Goal: Task Accomplishment & Management: Manage account settings

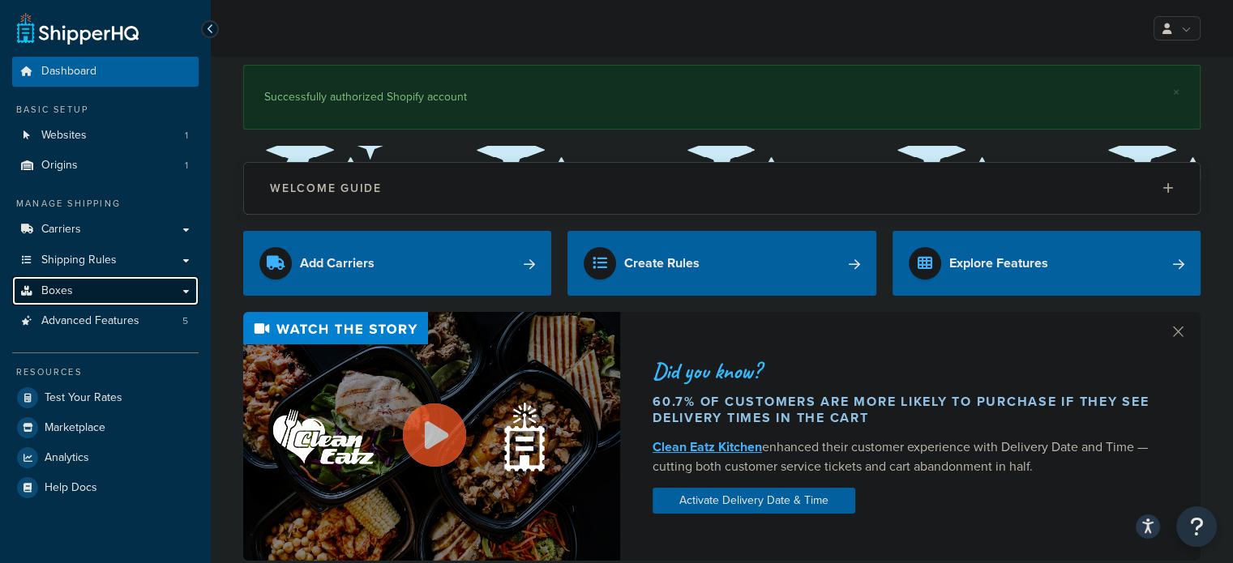
click at [97, 287] on link "Boxes" at bounding box center [105, 291] width 186 height 30
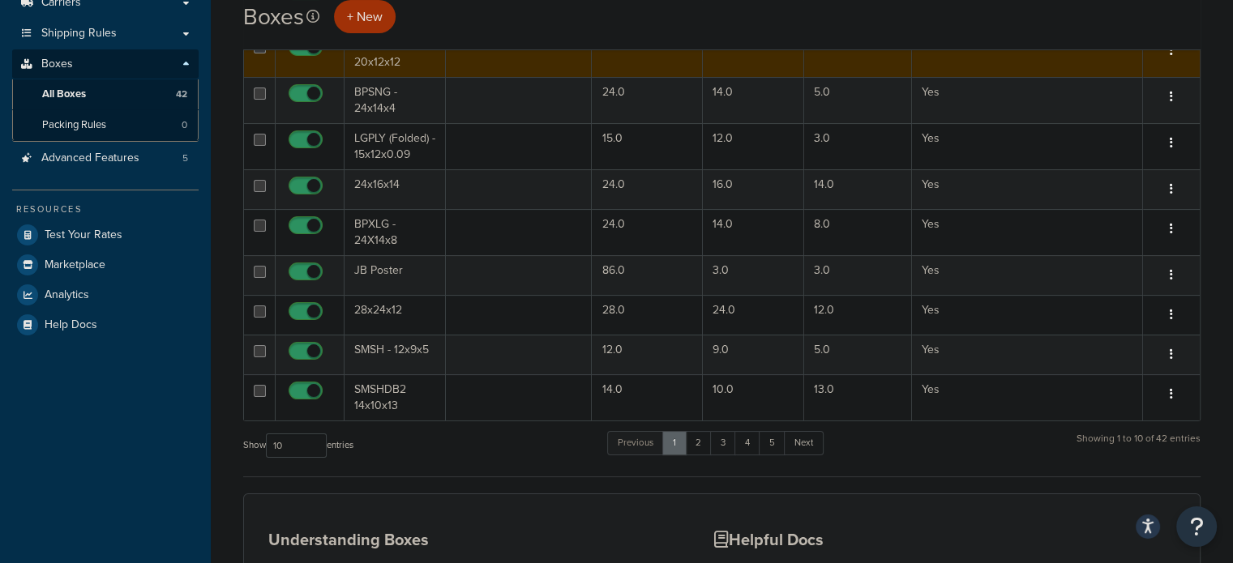
scroll to position [243, 0]
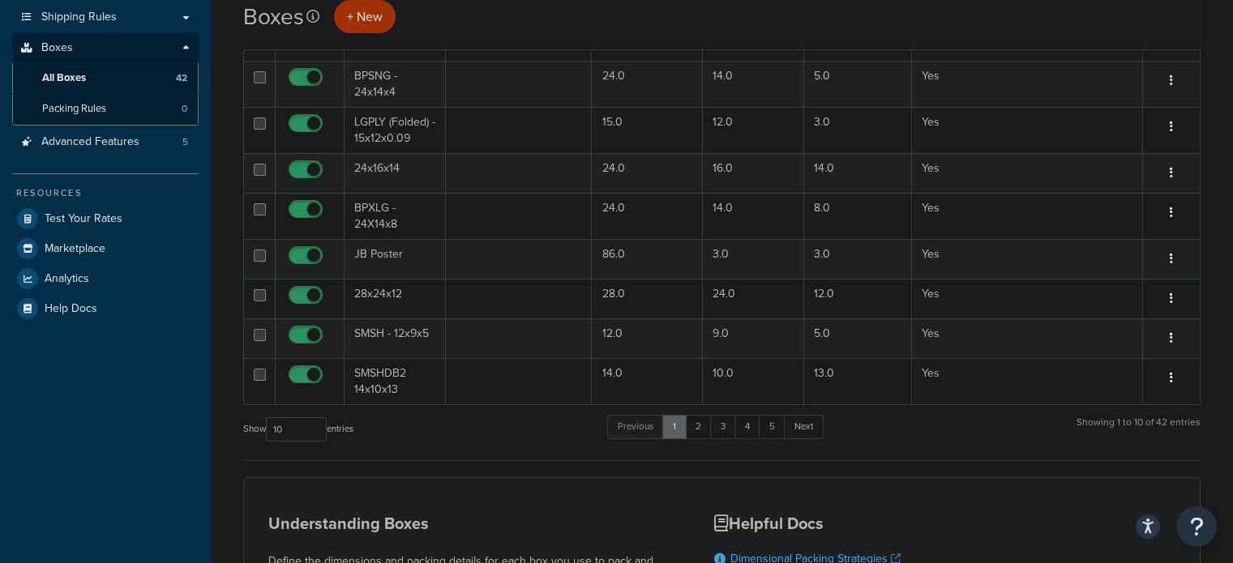
click at [331, 426] on label "Show 10 15 25 50 100 1000 entries" at bounding box center [298, 429] width 110 height 24
click at [327, 426] on select "10 15 25 50 100 1000" at bounding box center [296, 429] width 61 height 24
click at [314, 425] on select "10 15 25 50 100 1000" at bounding box center [296, 429] width 61 height 24
select select "100"
click at [268, 417] on select "10 15 25 50 100 1000" at bounding box center [296, 429] width 61 height 24
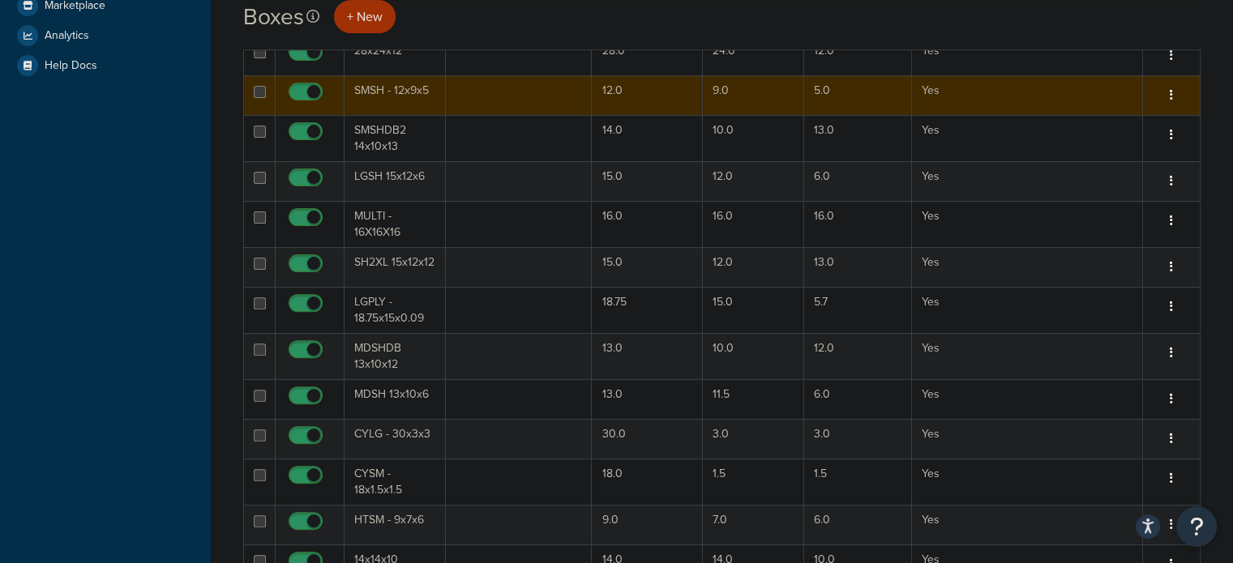
scroll to position [567, 0]
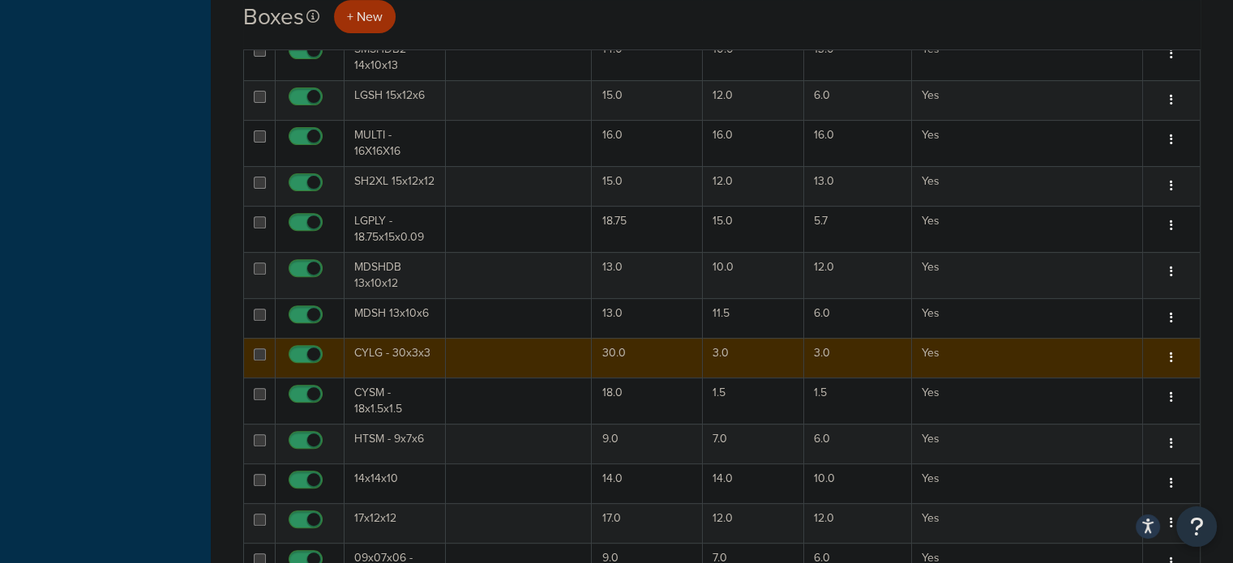
click at [313, 350] on input "checkbox" at bounding box center [307, 359] width 45 height 20
checkbox input "false"
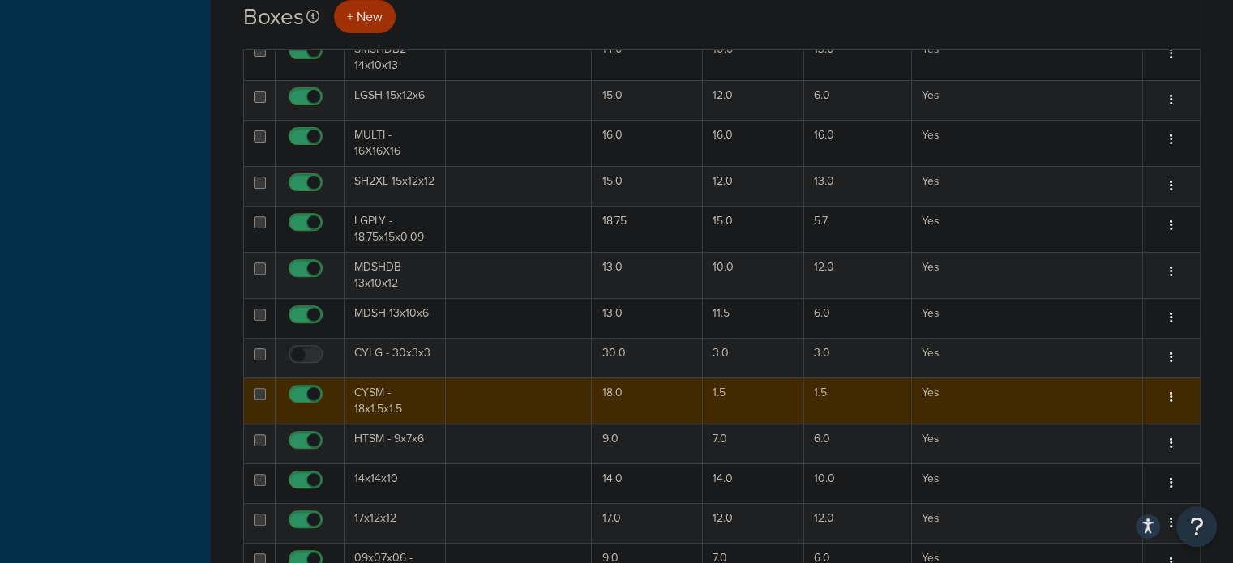
click at [306, 390] on input "checkbox" at bounding box center [307, 398] width 45 height 20
checkbox input "false"
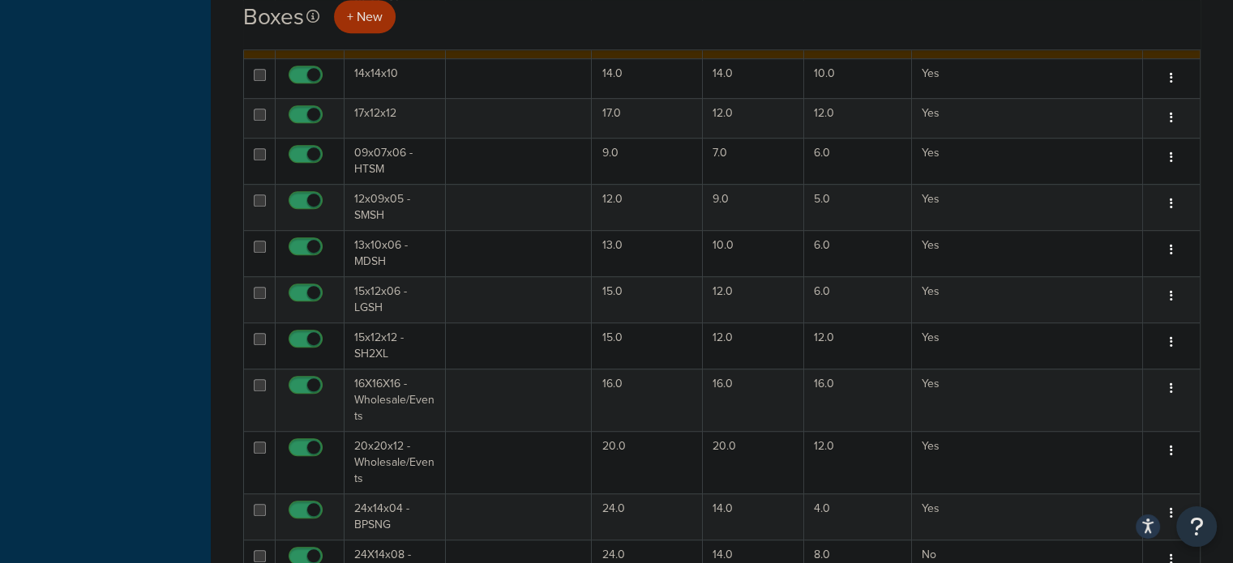
scroll to position [1054, 0]
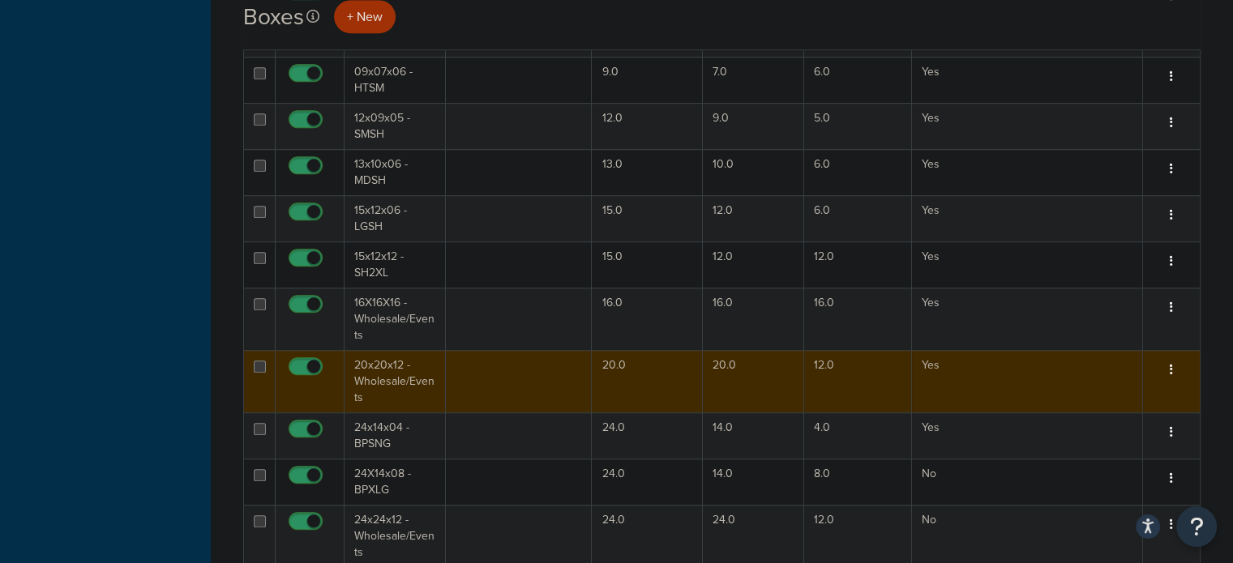
click at [312, 362] on input "checkbox" at bounding box center [307, 371] width 45 height 20
checkbox input "false"
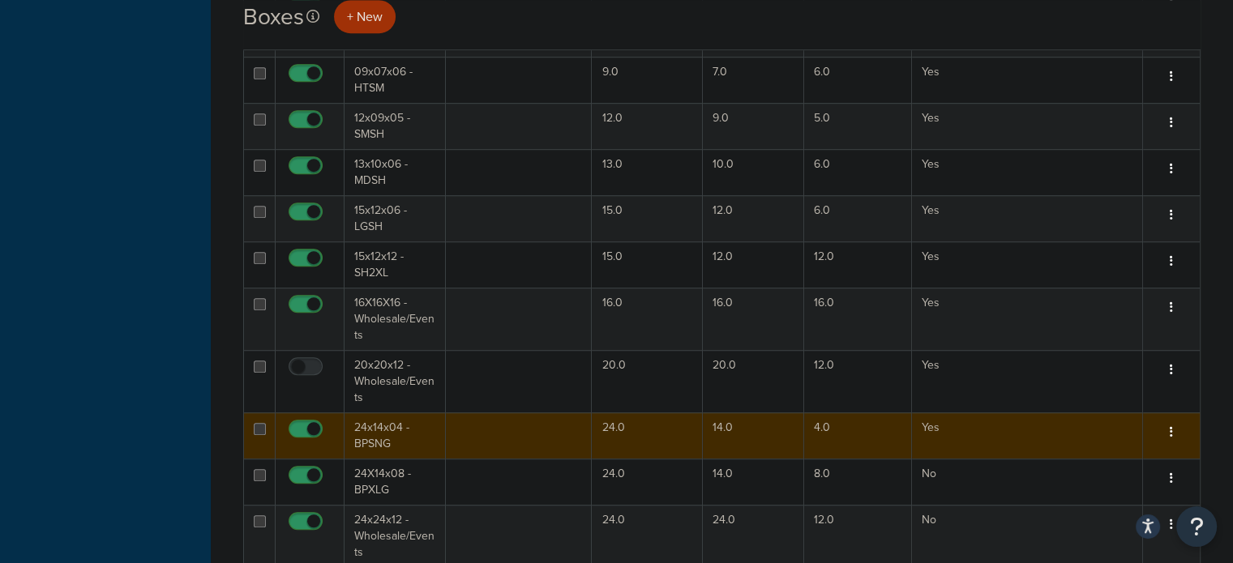
click at [302, 424] on input "checkbox" at bounding box center [307, 433] width 45 height 20
checkbox input "false"
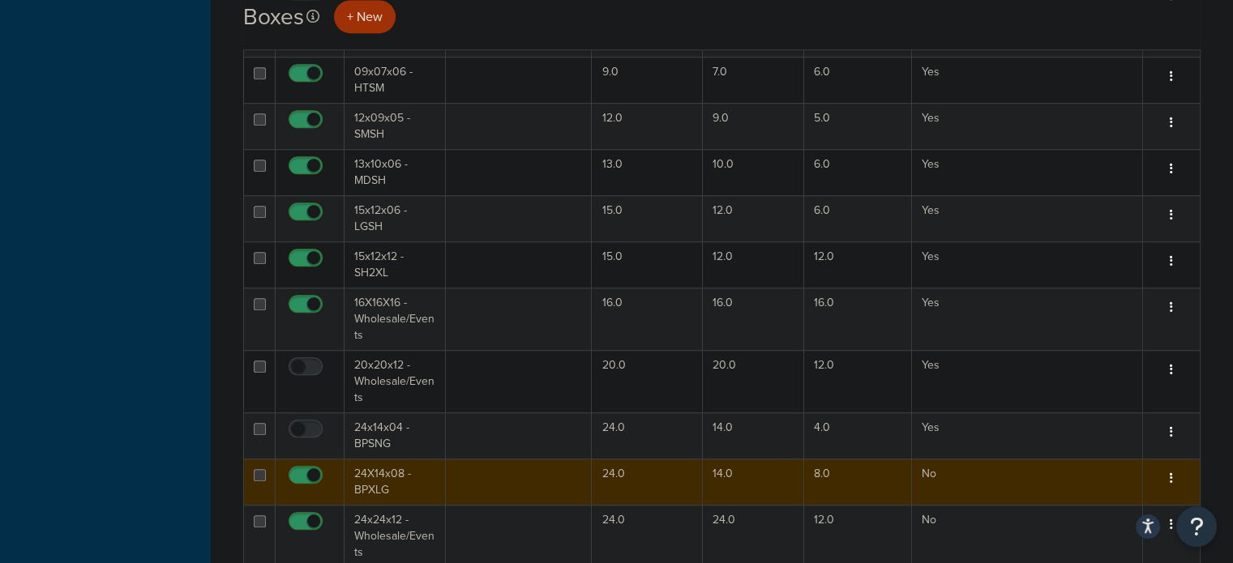
click at [302, 470] on input "checkbox" at bounding box center [307, 479] width 45 height 20
checkbox input "false"
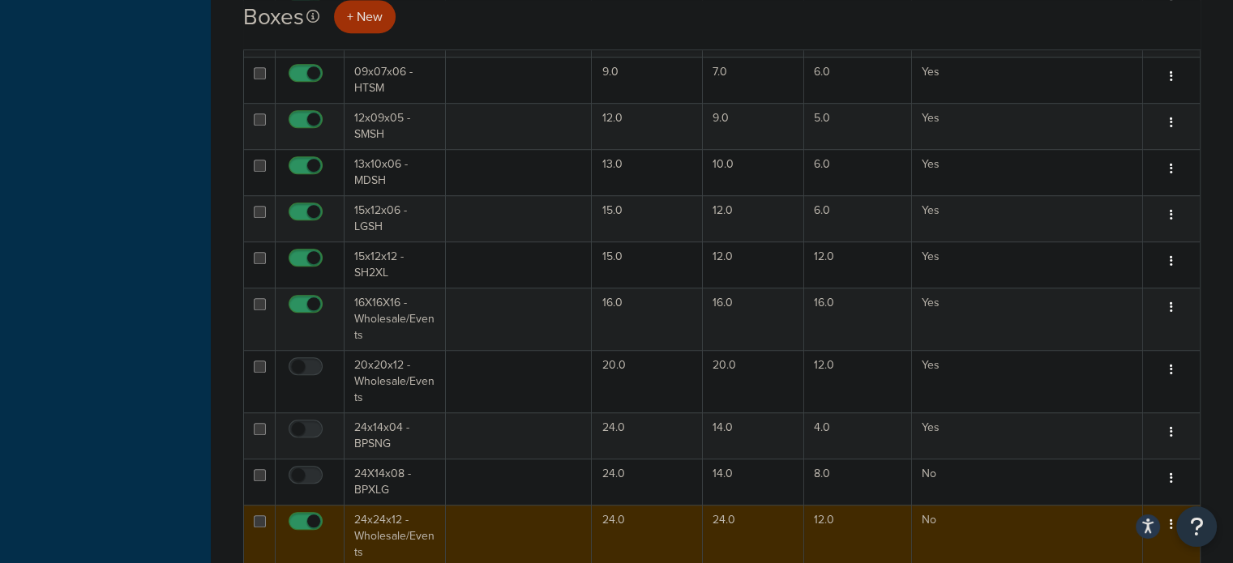
click at [306, 519] on input "checkbox" at bounding box center [307, 526] width 45 height 20
checkbox input "false"
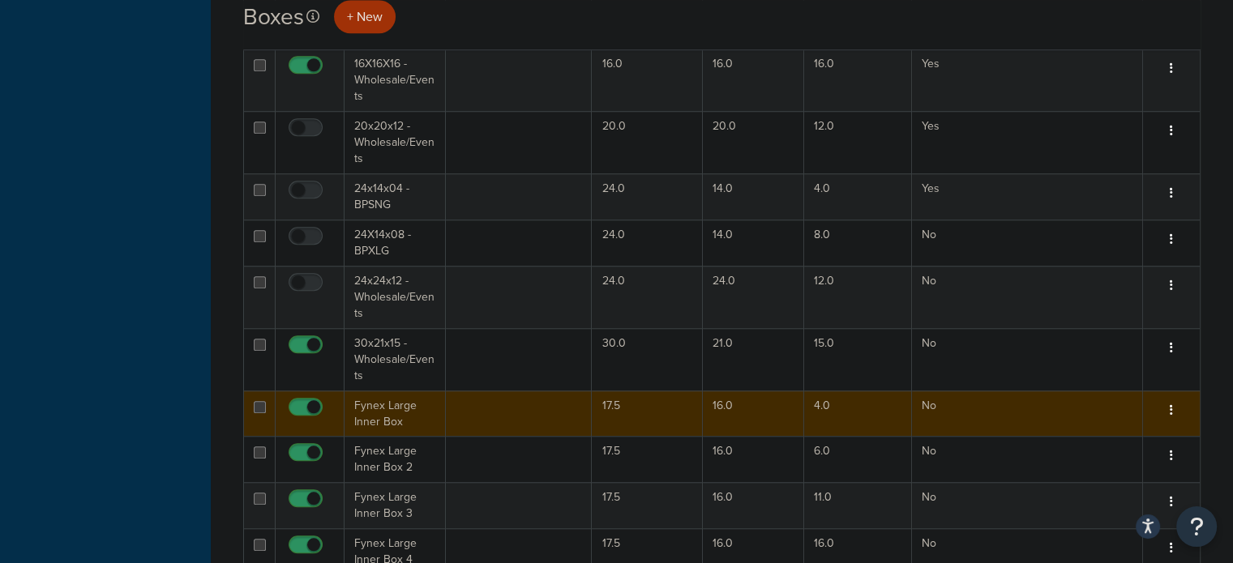
scroll to position [1297, 0]
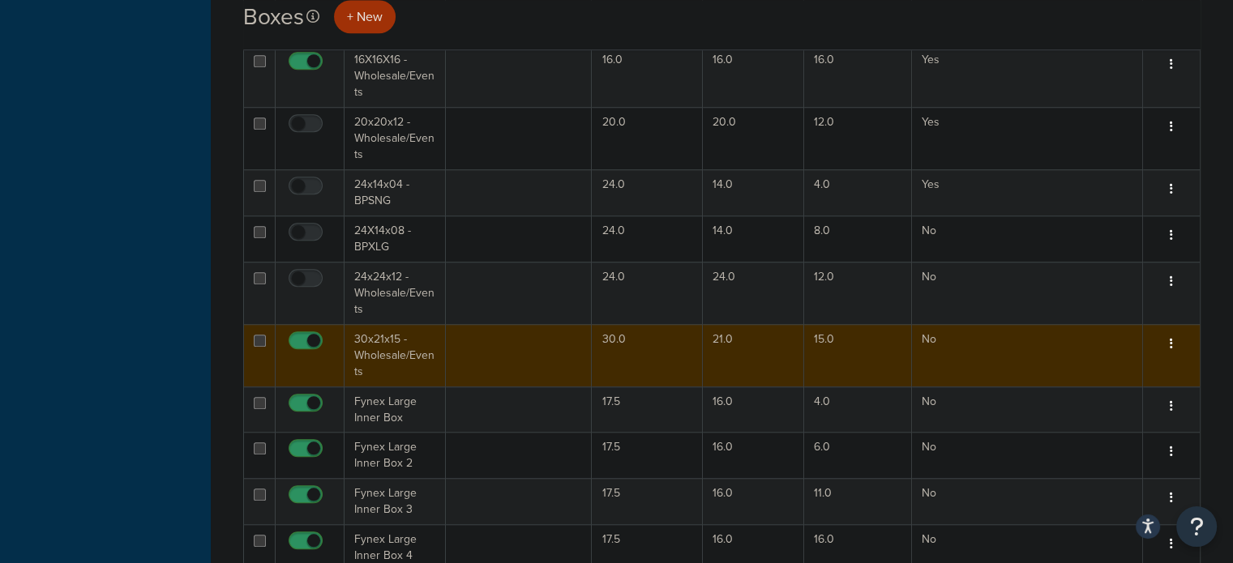
click at [308, 336] on input "checkbox" at bounding box center [307, 345] width 45 height 20
checkbox input "false"
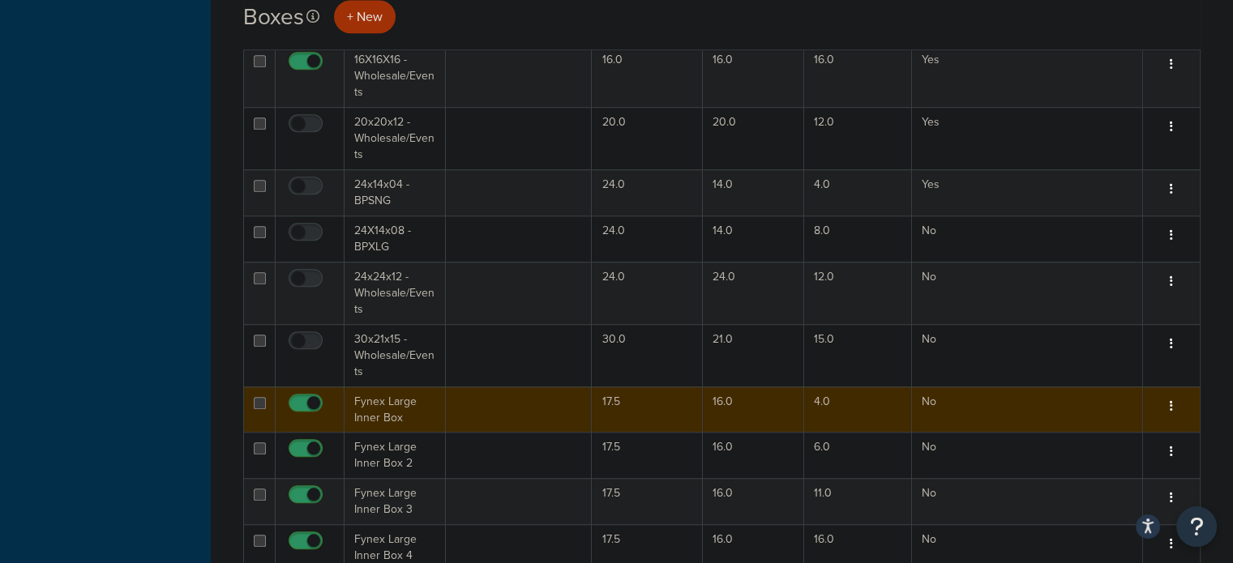
click at [311, 397] on input "checkbox" at bounding box center [307, 407] width 45 height 20
checkbox input "false"
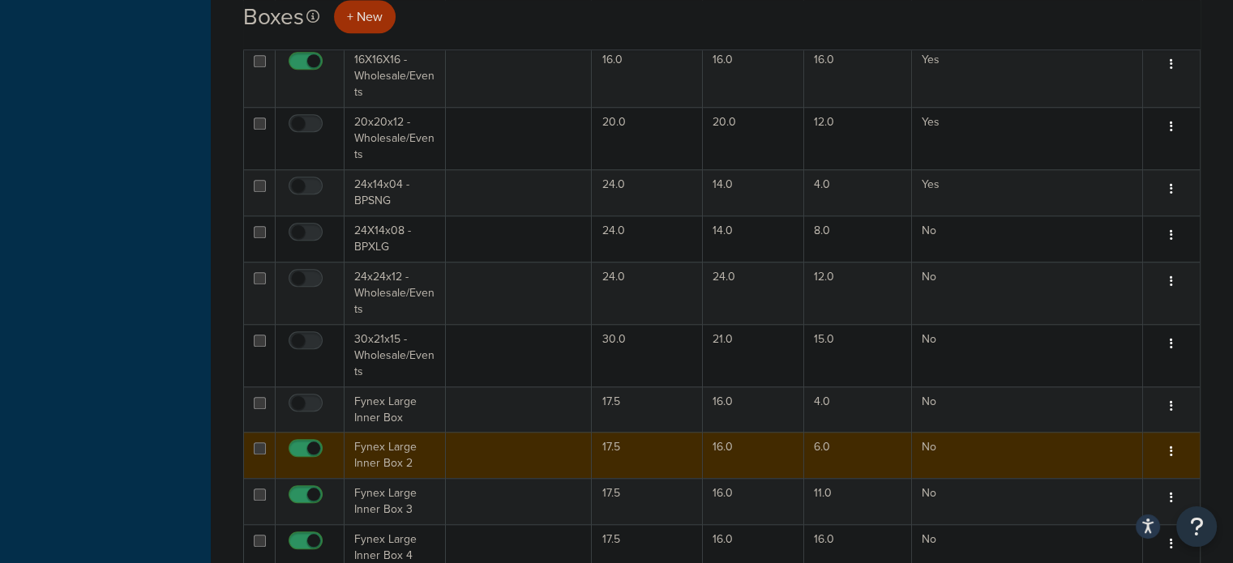
click at [310, 443] on input "checkbox" at bounding box center [307, 453] width 45 height 20
checkbox input "false"
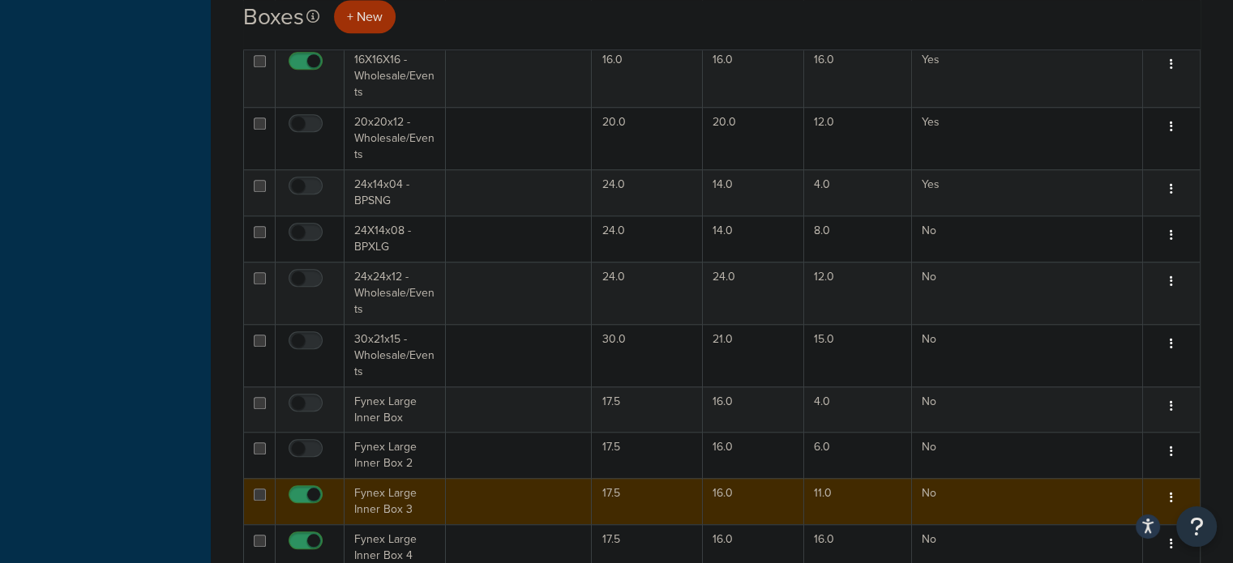
click at [311, 489] on input "checkbox" at bounding box center [307, 499] width 45 height 20
checkbox input "false"
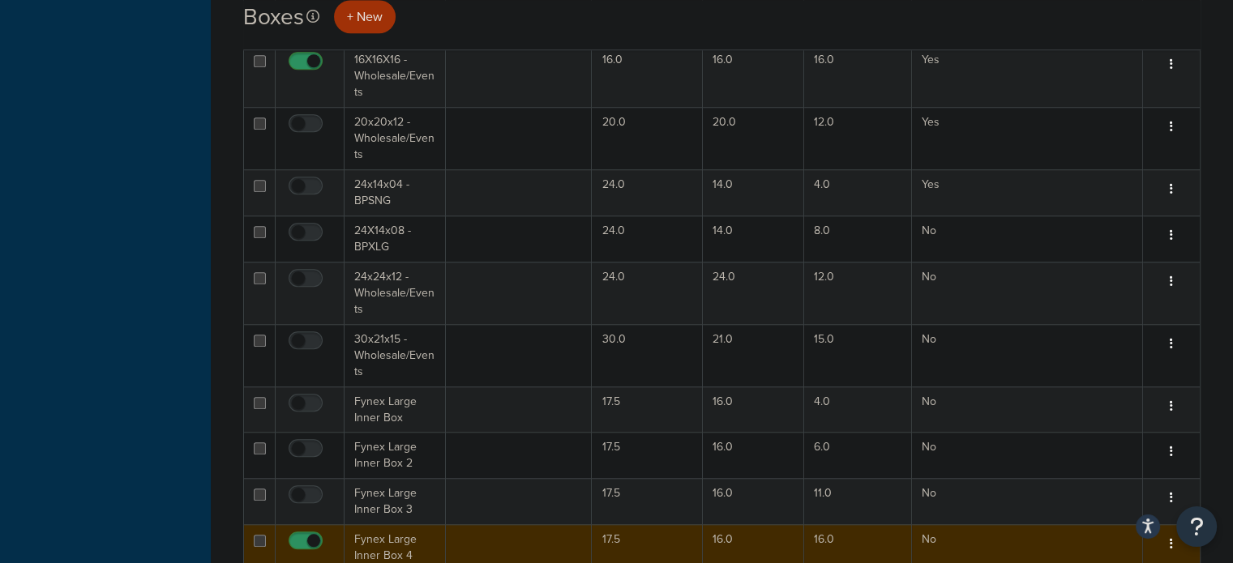
click at [311, 539] on input "checkbox" at bounding box center [307, 545] width 45 height 20
checkbox input "false"
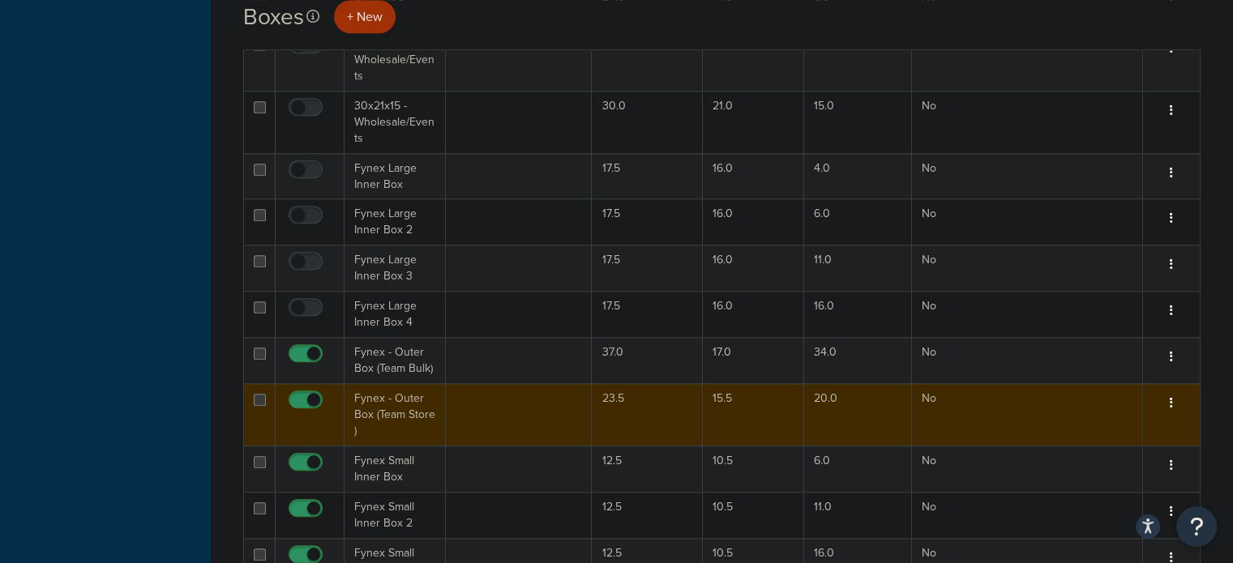
scroll to position [1540, 0]
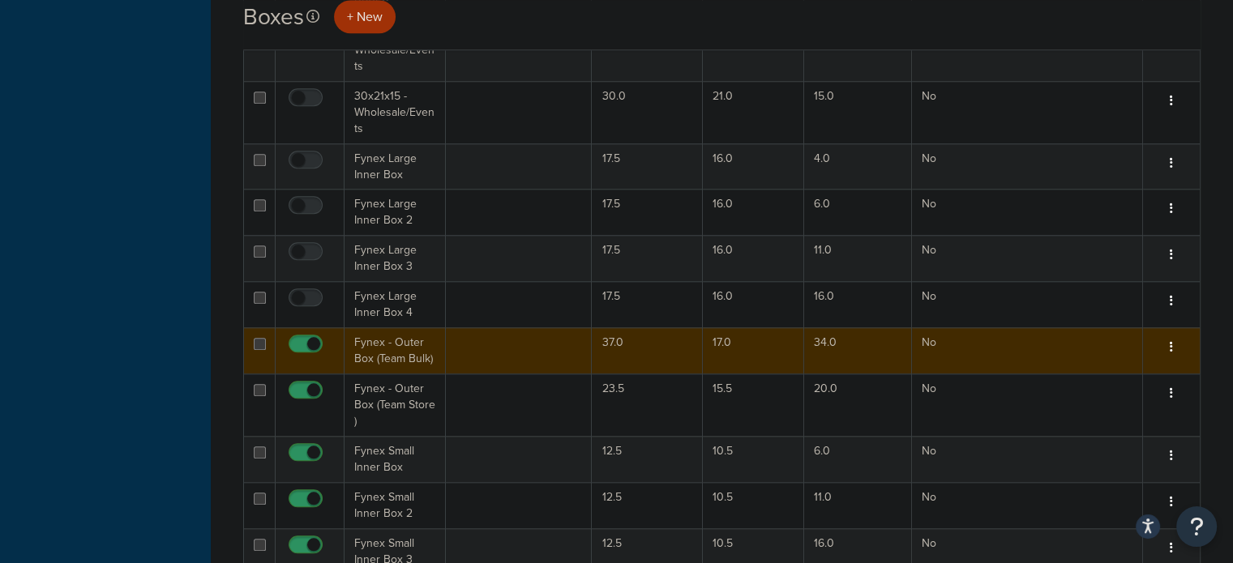
click at [316, 338] on input "checkbox" at bounding box center [307, 348] width 45 height 20
checkbox input "false"
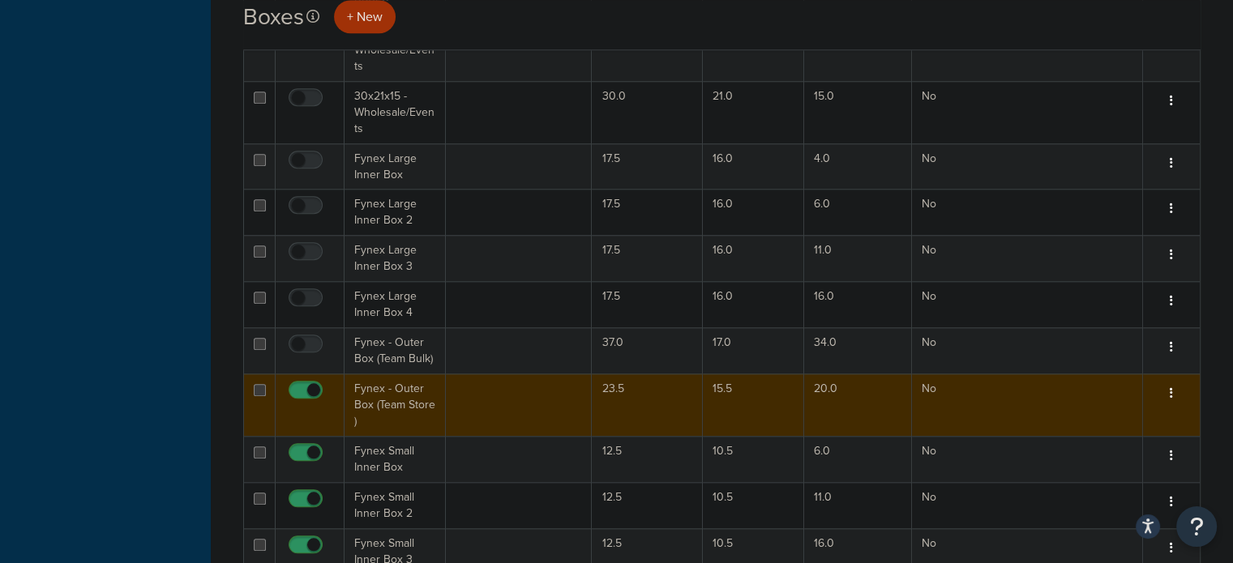
click at [310, 384] on input "checkbox" at bounding box center [307, 394] width 45 height 20
checkbox input "false"
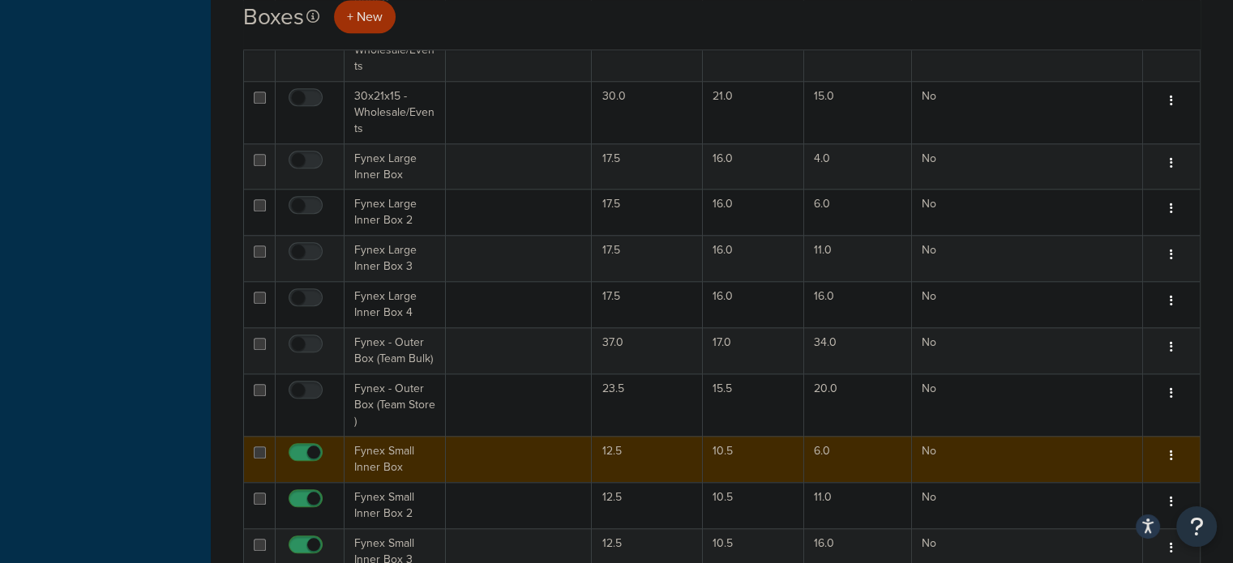
click at [309, 450] on input "checkbox" at bounding box center [307, 457] width 45 height 20
checkbox input "false"
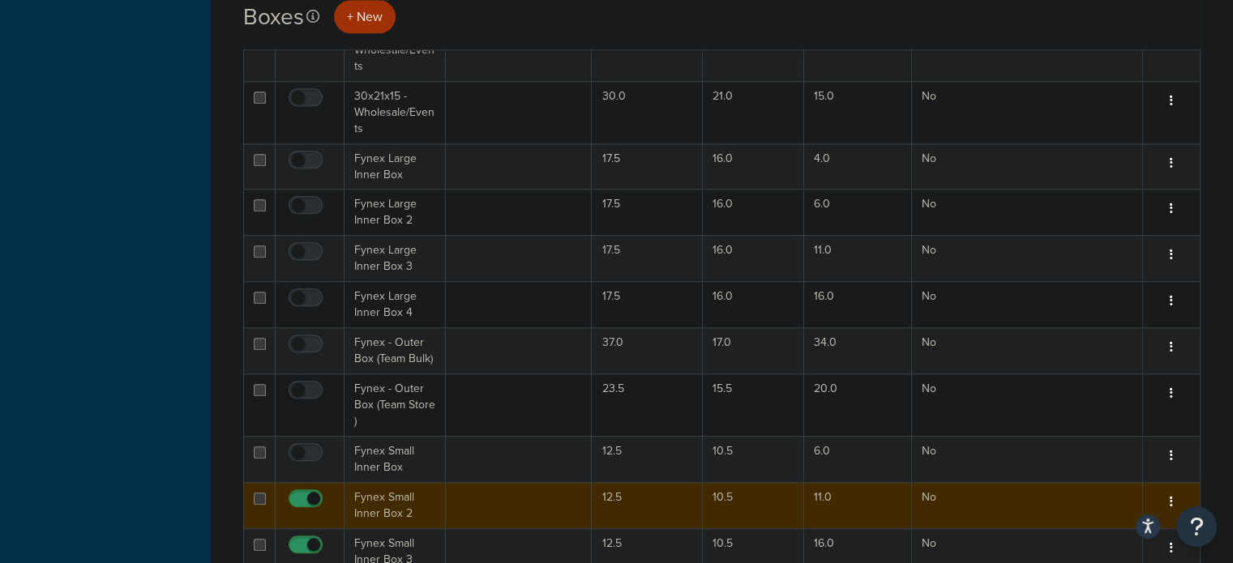
click at [308, 497] on input "checkbox" at bounding box center [307, 503] width 45 height 20
checkbox input "false"
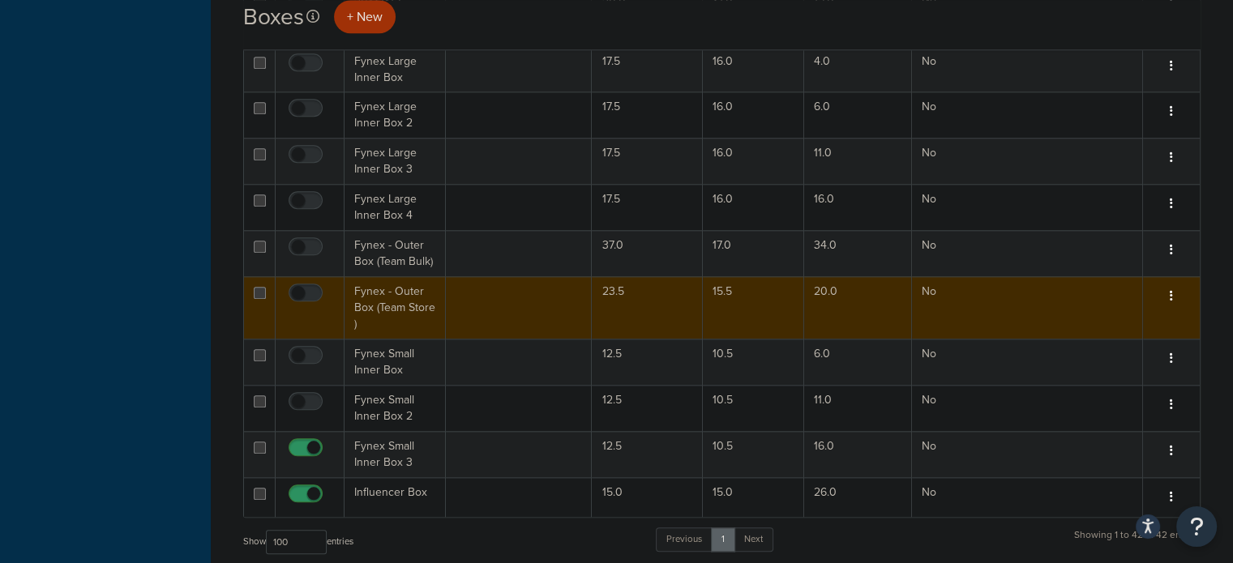
scroll to position [1702, 0]
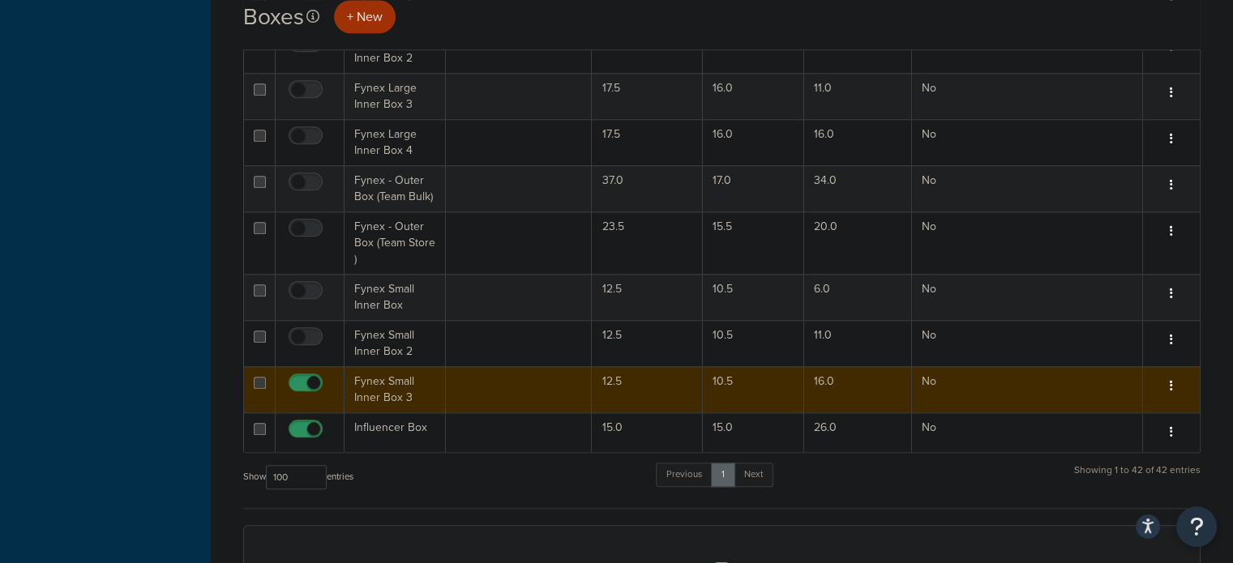
click at [315, 379] on input "checkbox" at bounding box center [307, 387] width 45 height 20
checkbox input "false"
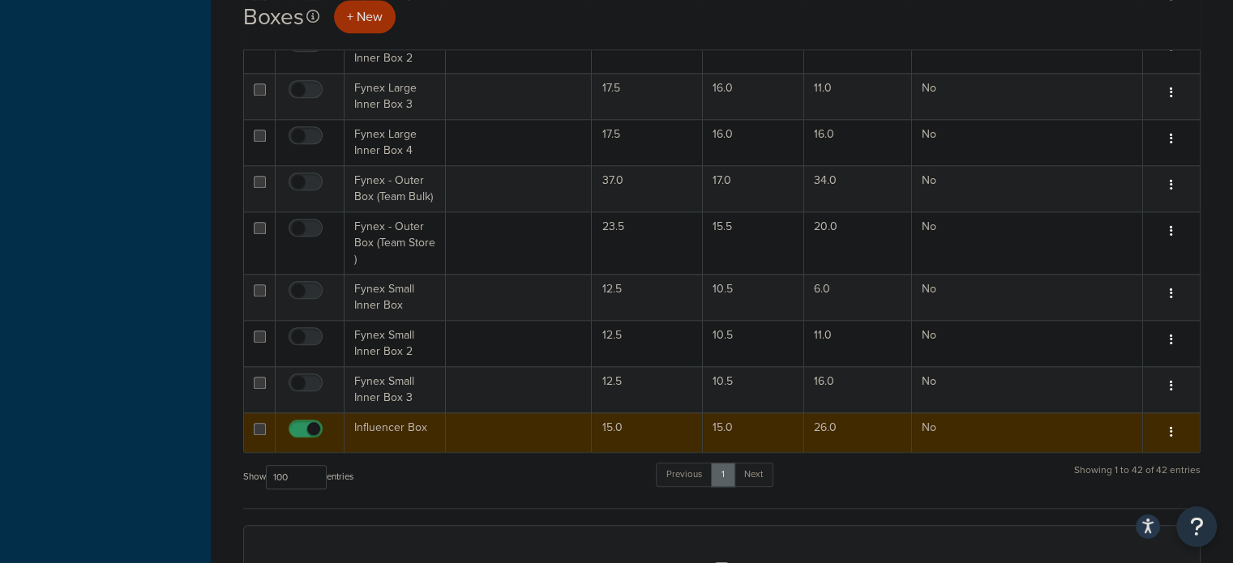
click at [311, 423] on input "checkbox" at bounding box center [307, 433] width 45 height 20
checkbox input "false"
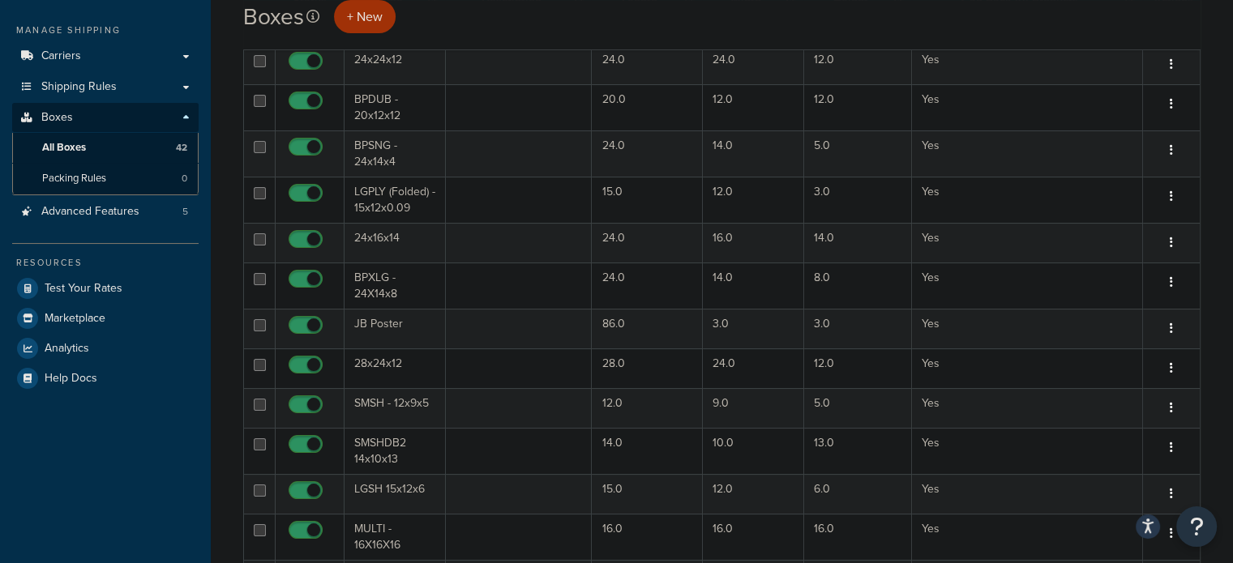
scroll to position [162, 0]
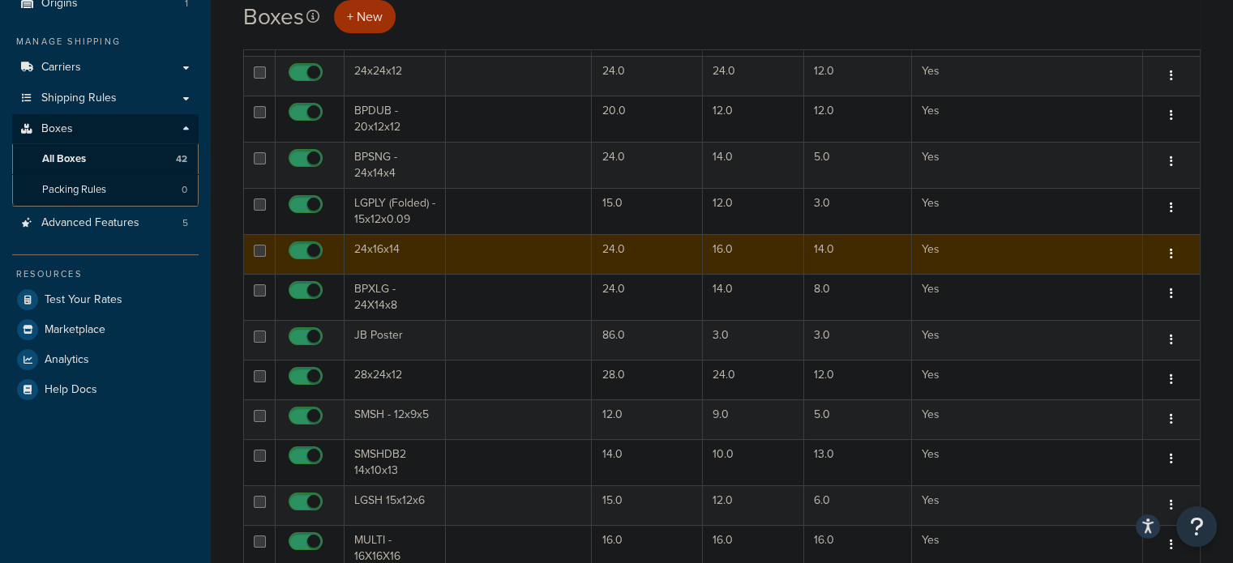
click at [309, 249] on input "checkbox" at bounding box center [307, 255] width 45 height 20
checkbox input "false"
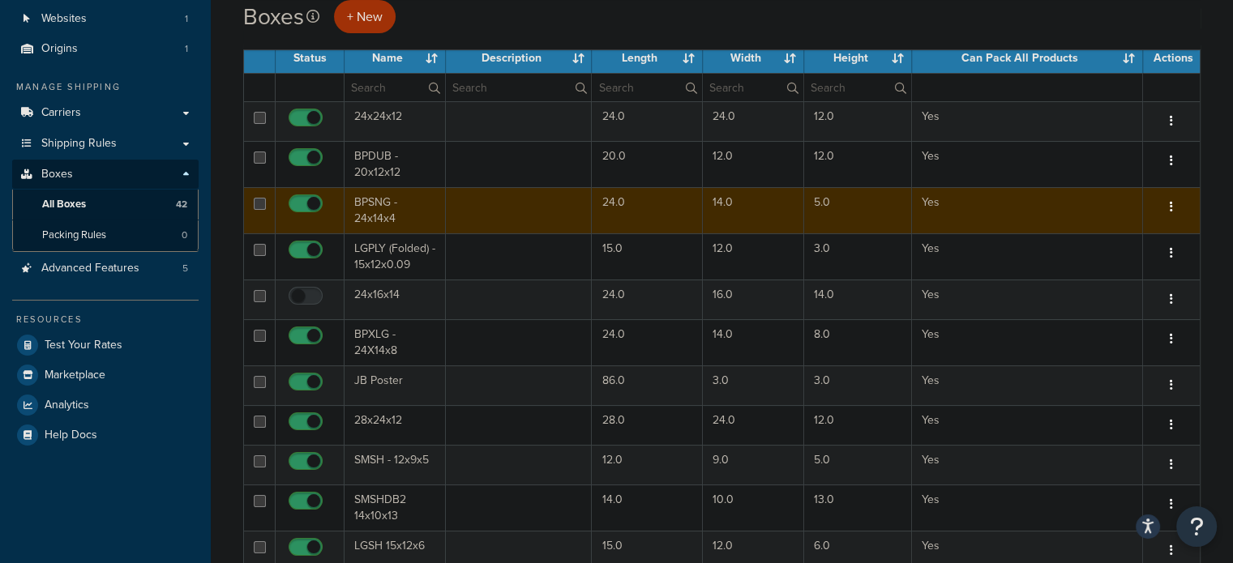
scroll to position [81, 0]
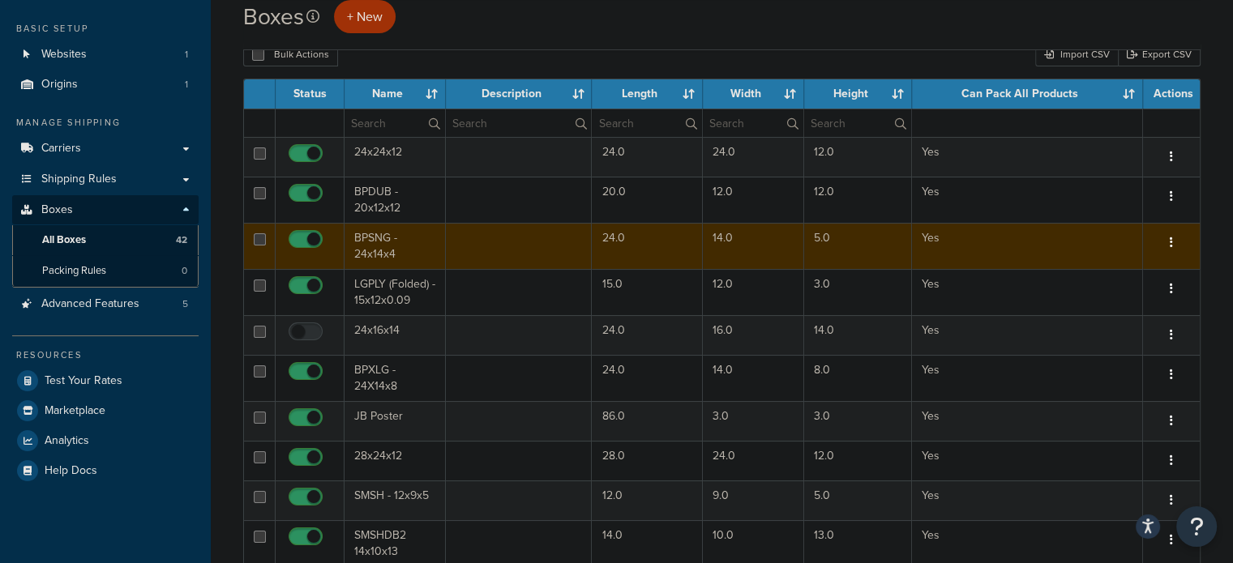
click at [311, 237] on input "checkbox" at bounding box center [307, 243] width 45 height 20
checkbox input "false"
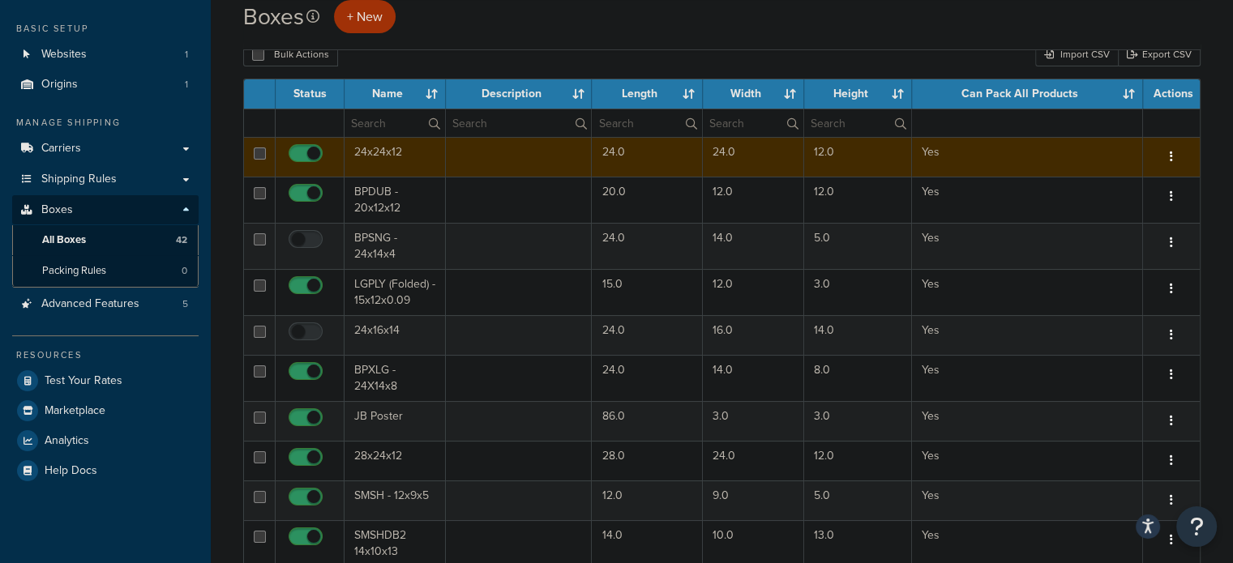
click at [311, 148] on input "checkbox" at bounding box center [307, 158] width 45 height 20
checkbox input "false"
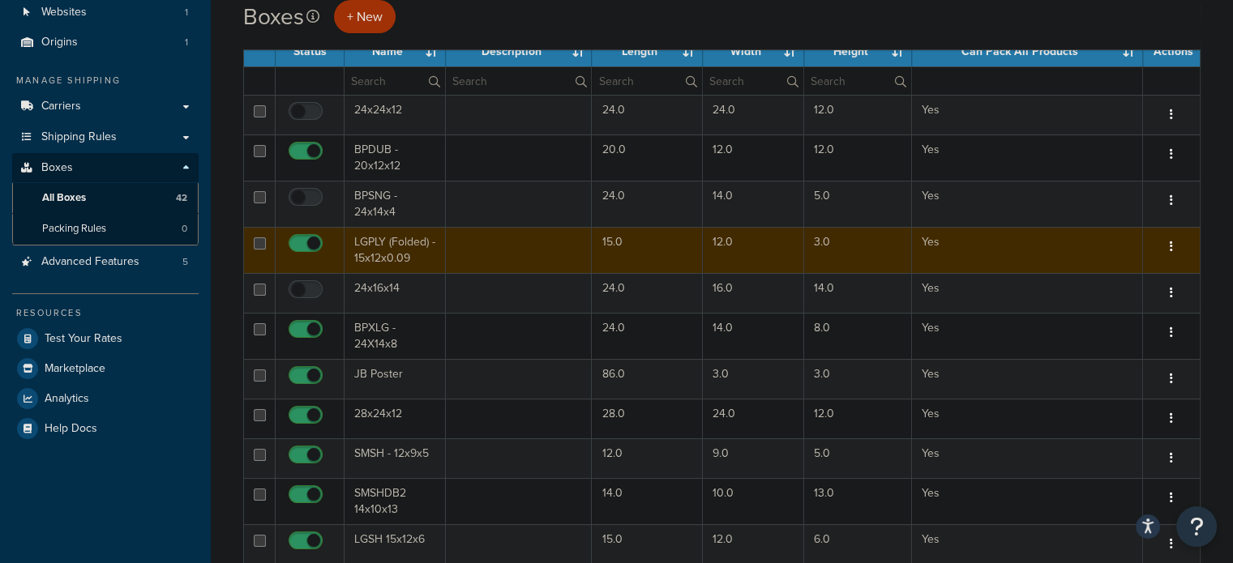
scroll to position [162, 0]
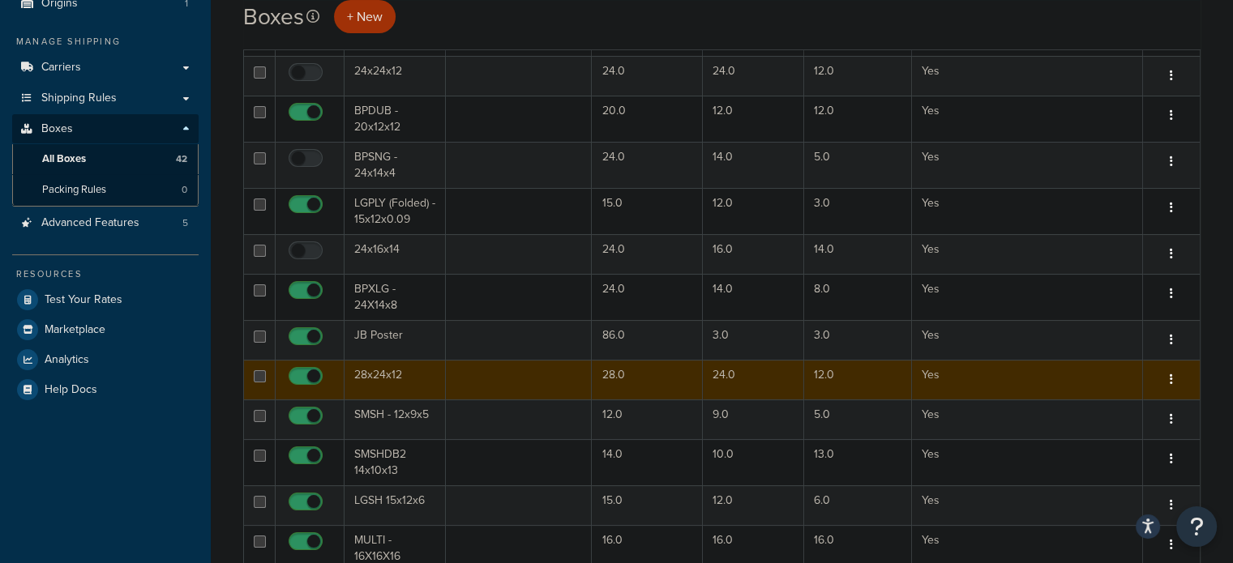
click at [305, 377] on input "checkbox" at bounding box center [307, 380] width 45 height 20
checkbox input "false"
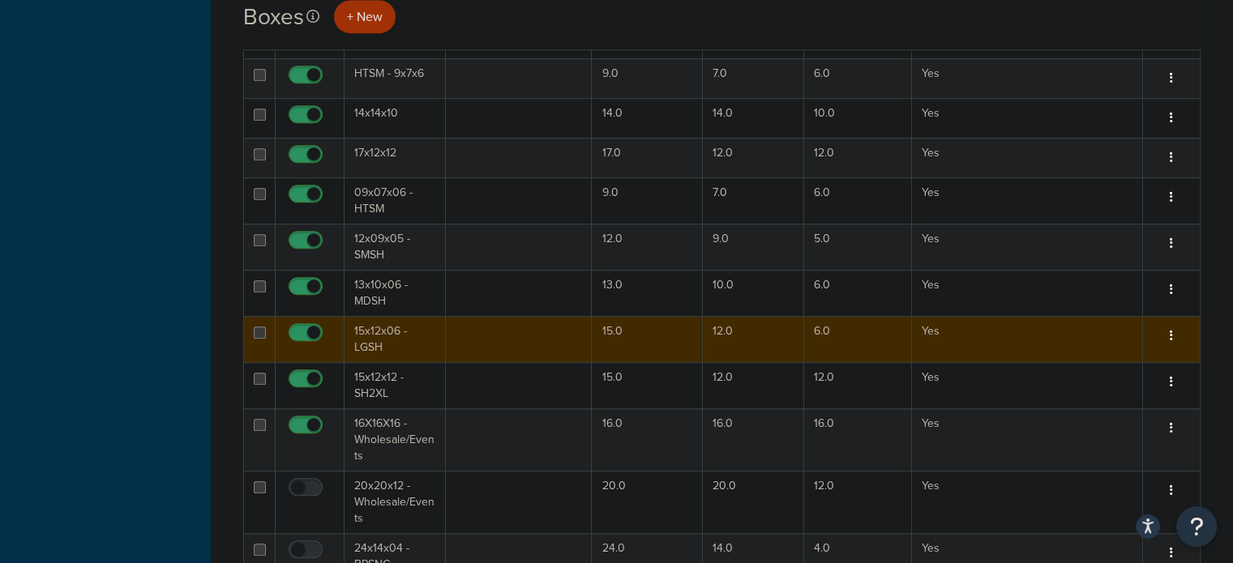
scroll to position [973, 0]
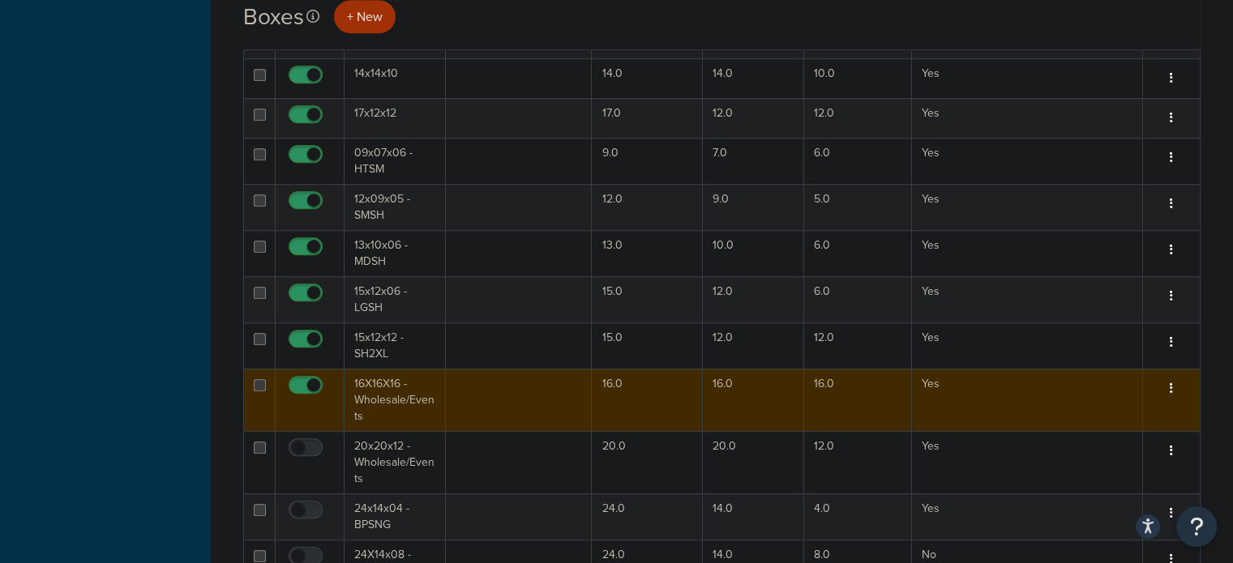
click at [309, 380] on input "checkbox" at bounding box center [307, 389] width 45 height 20
checkbox input "false"
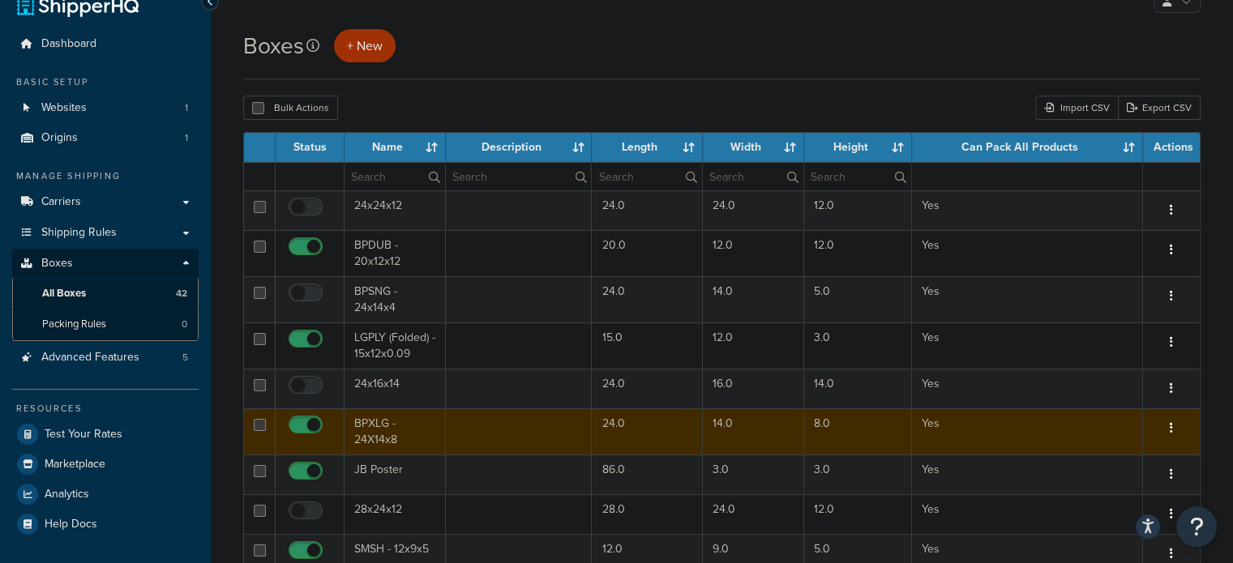
scroll to position [0, 0]
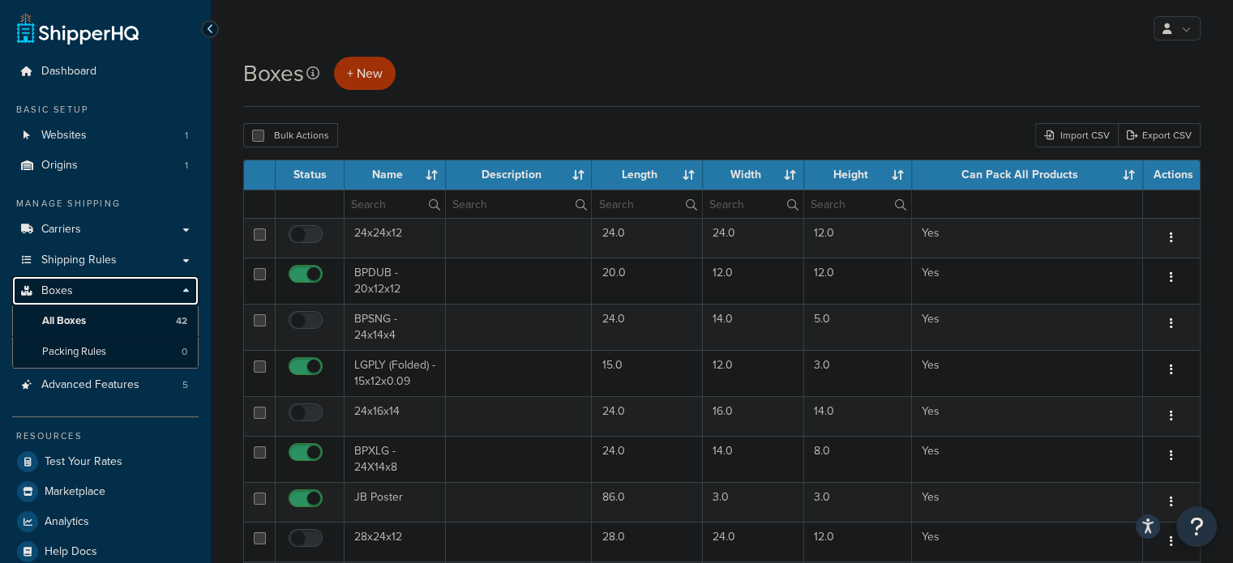
click at [191, 283] on link "Boxes" at bounding box center [105, 291] width 186 height 30
select select "100"
click at [98, 289] on link "Boxes" at bounding box center [105, 291] width 186 height 30
select select "100"
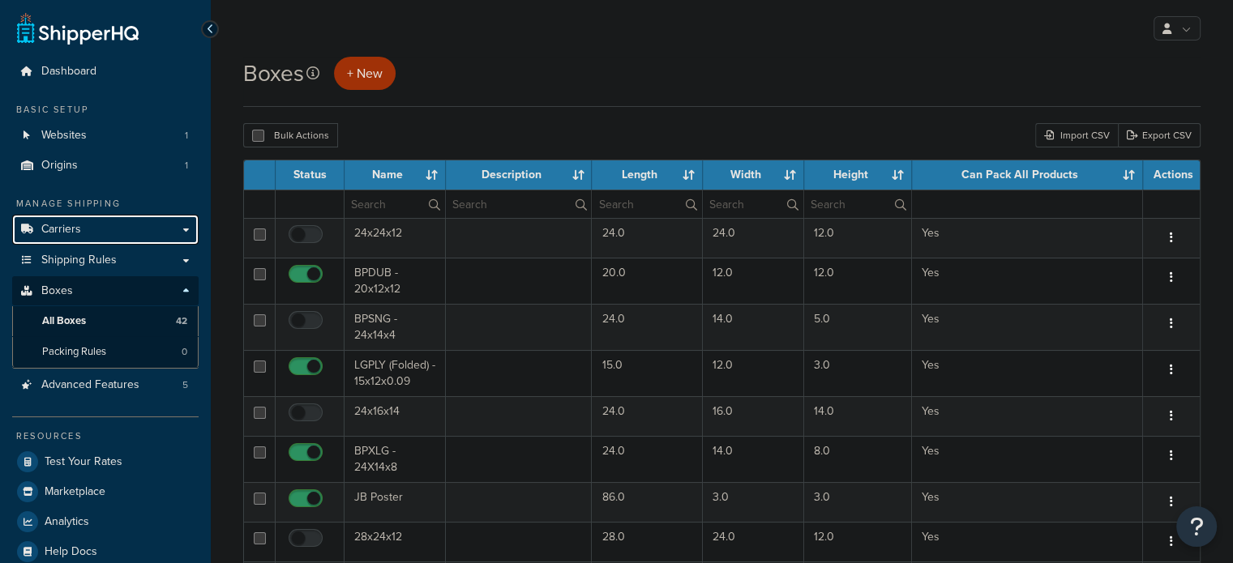
click at [86, 228] on link "Carriers" at bounding box center [105, 230] width 186 height 30
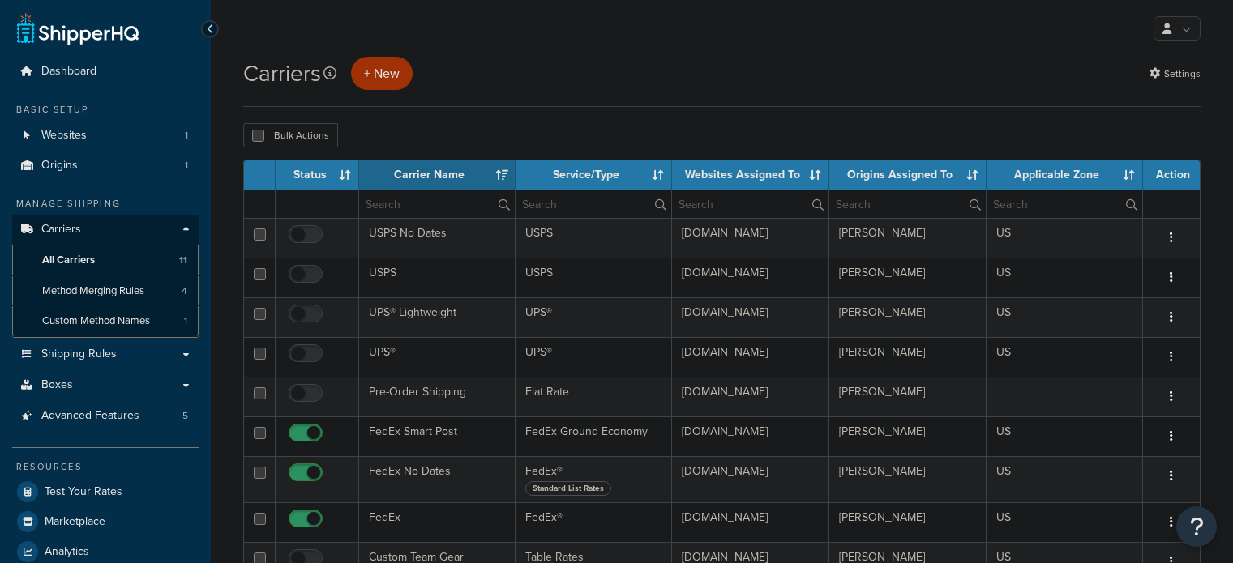
select select "15"
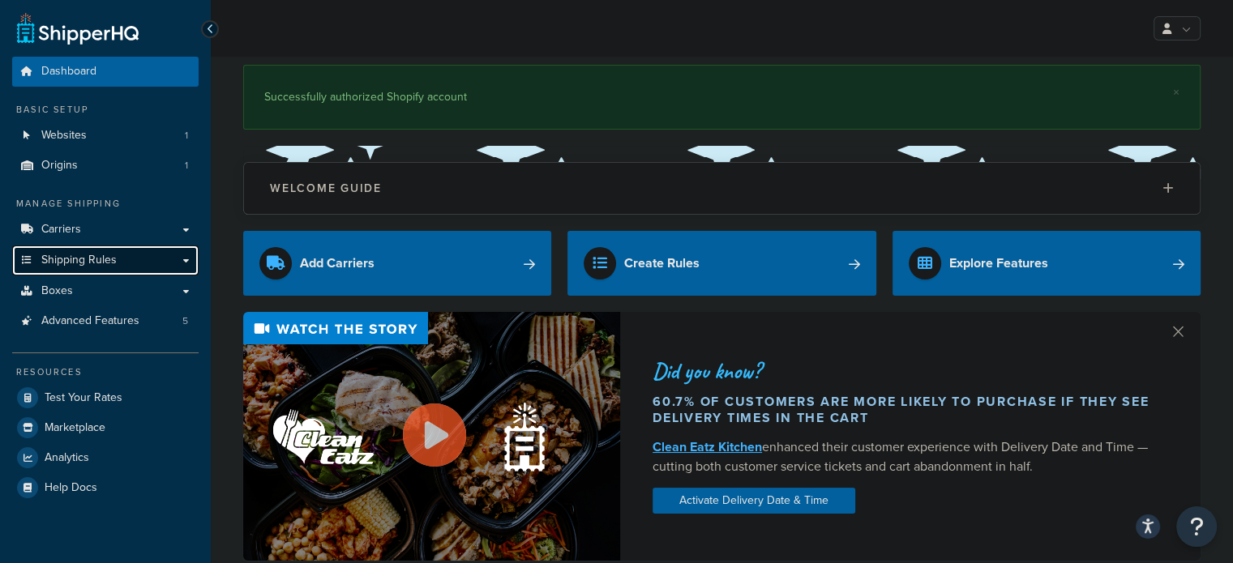
click at [66, 259] on span "Shipping Rules" at bounding box center [78, 261] width 75 height 14
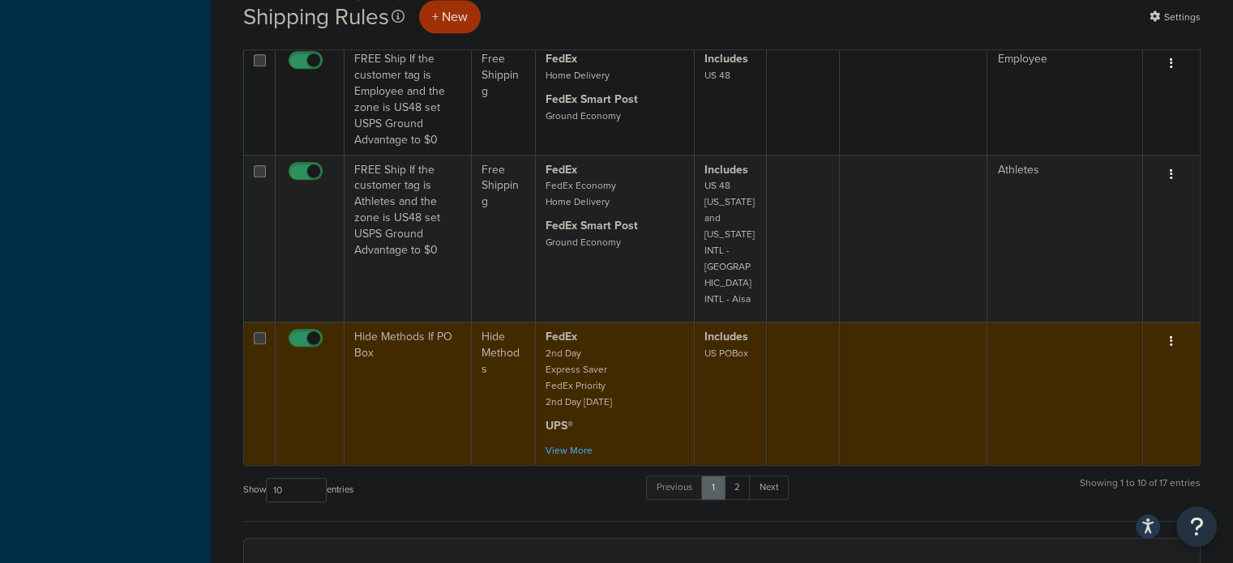
scroll to position [1216, 0]
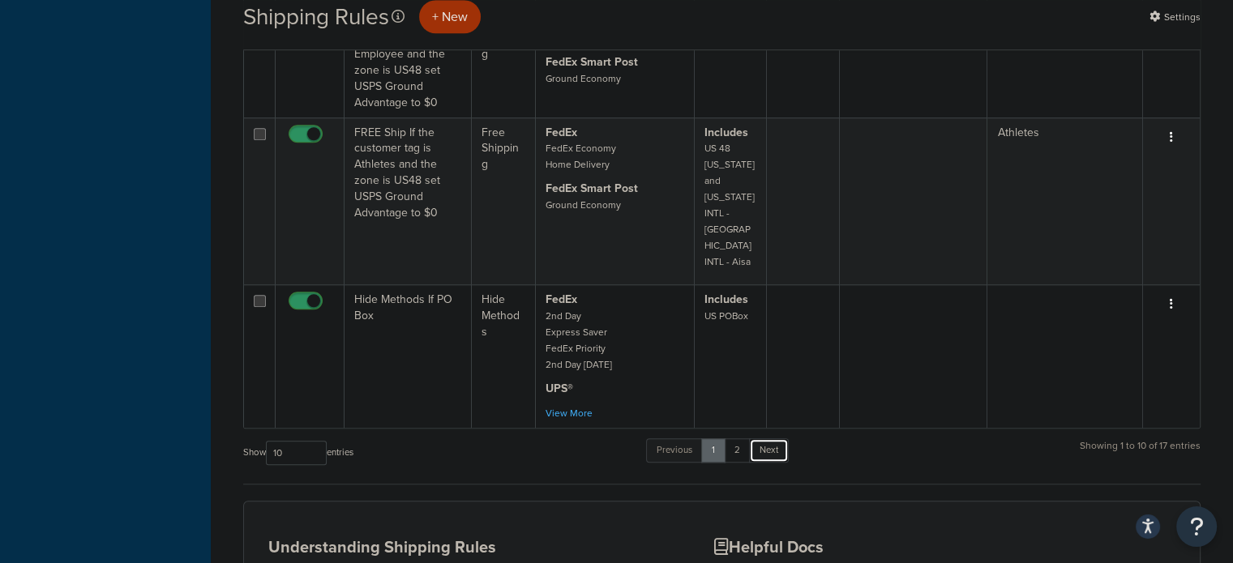
click at [776, 439] on link "Next" at bounding box center [769, 451] width 40 height 24
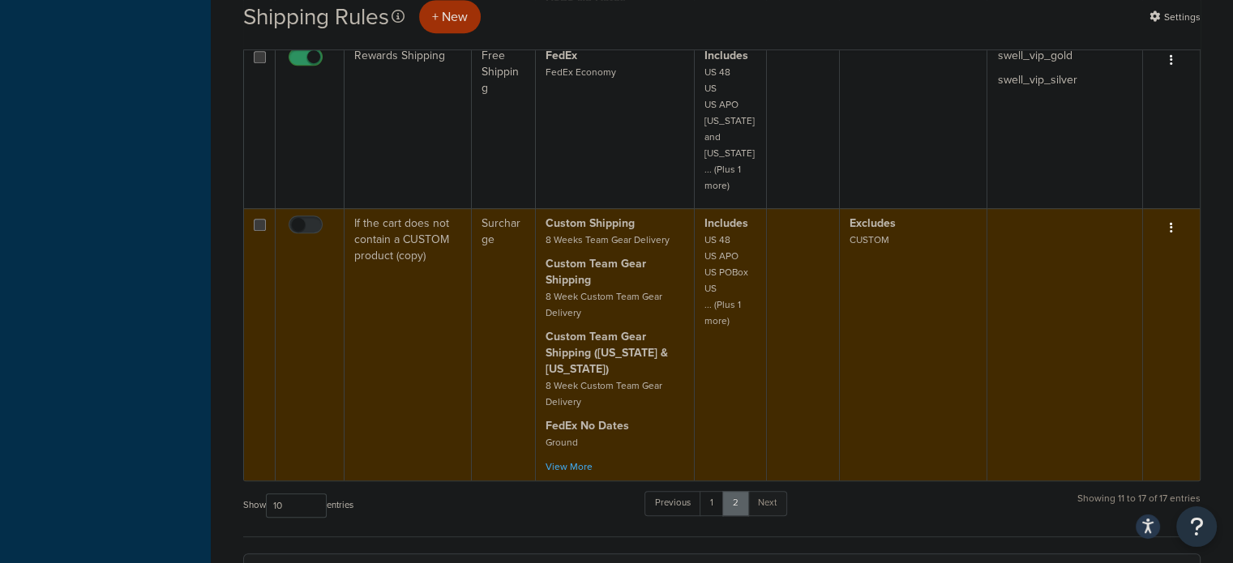
scroll to position [892, 0]
click at [581, 463] on link "View More" at bounding box center [569, 470] width 47 height 15
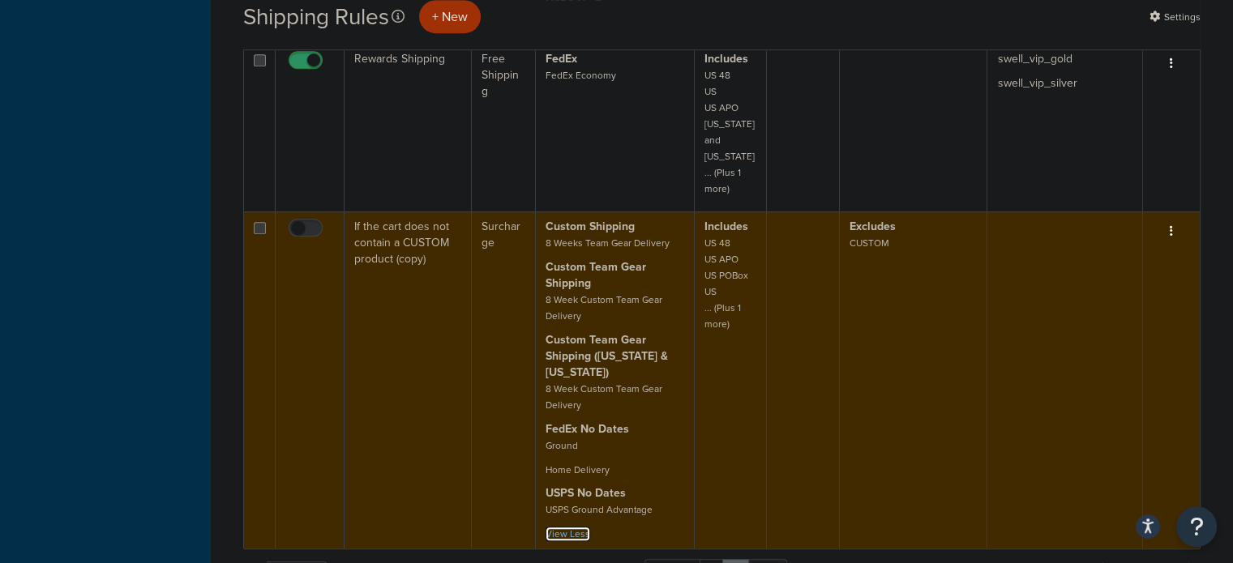
scroll to position [973, 0]
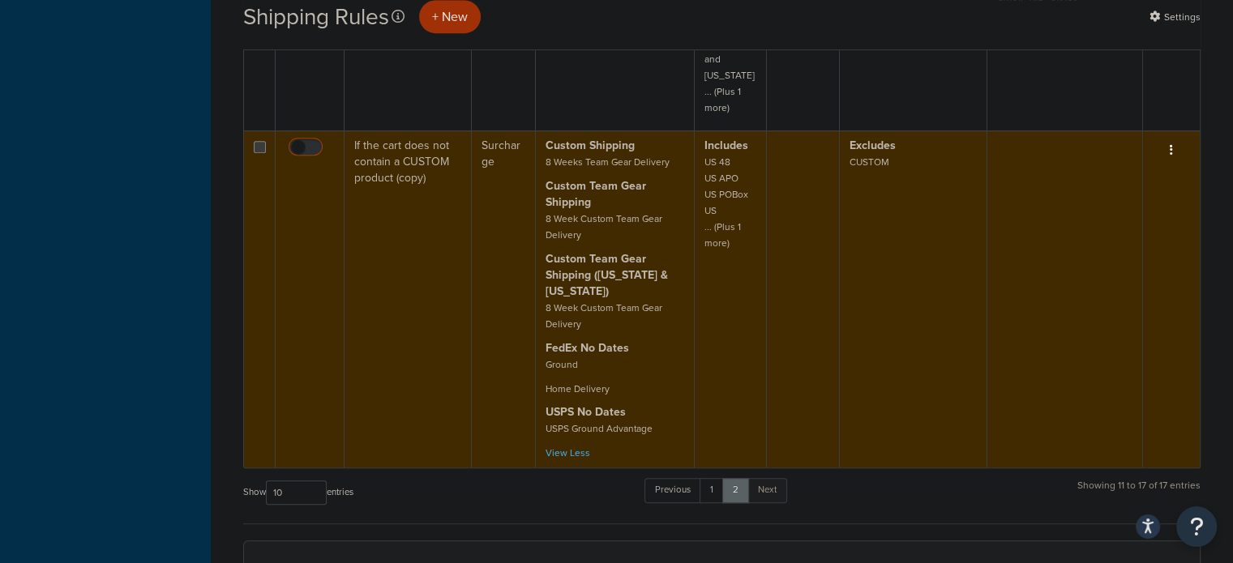
click at [306, 141] on input "checkbox" at bounding box center [307, 151] width 45 height 20
checkbox input "true"
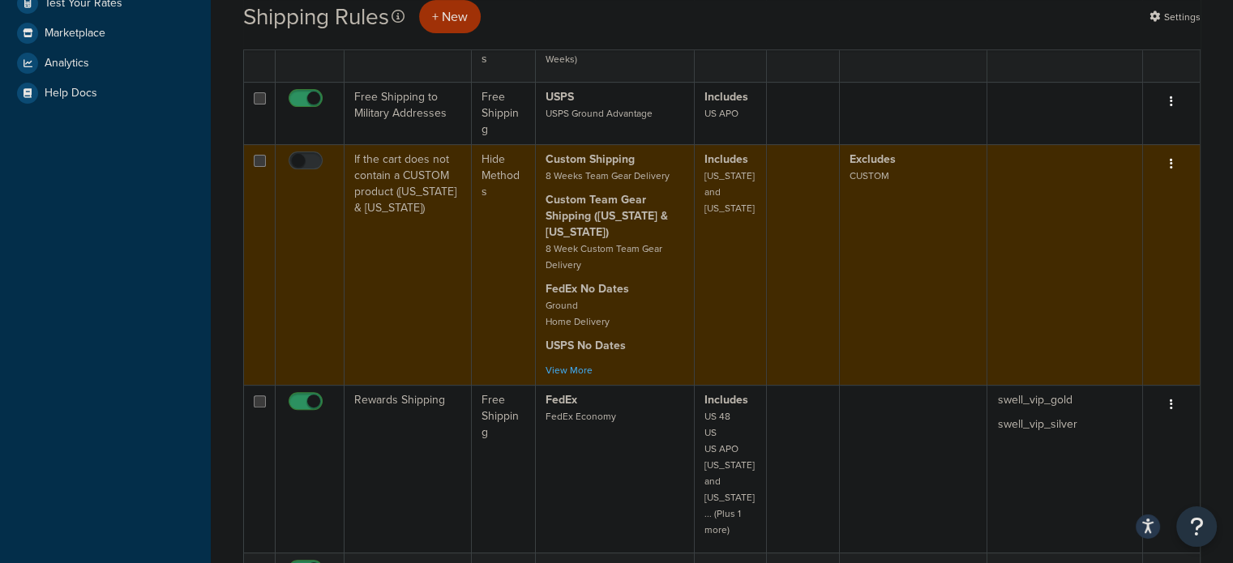
scroll to position [81, 0]
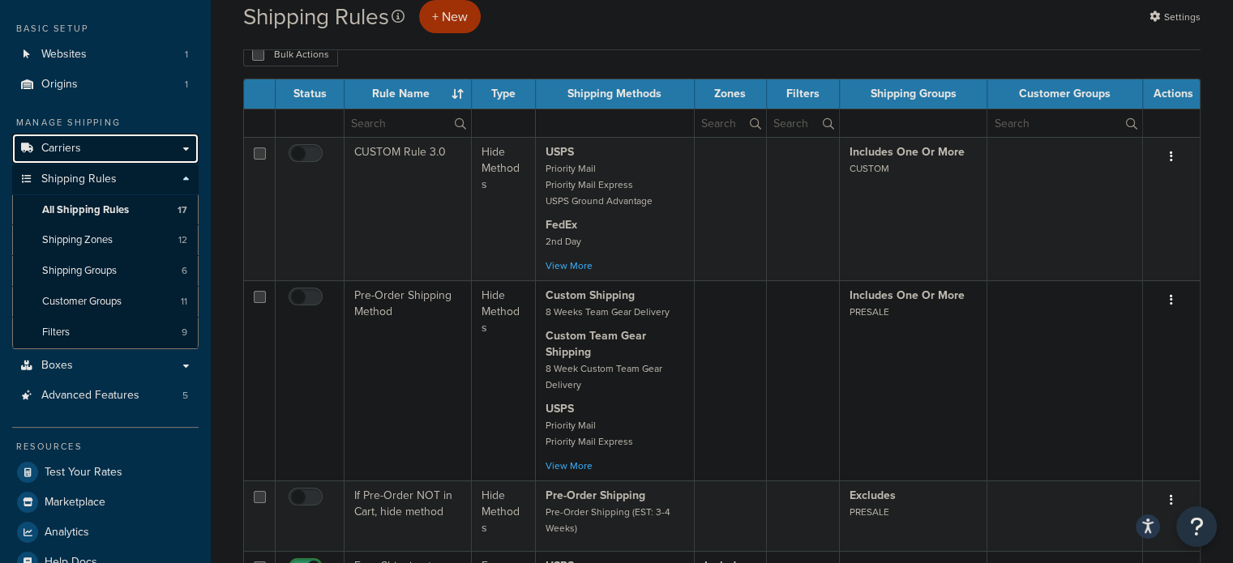
click at [58, 142] on span "Carriers" at bounding box center [61, 149] width 40 height 14
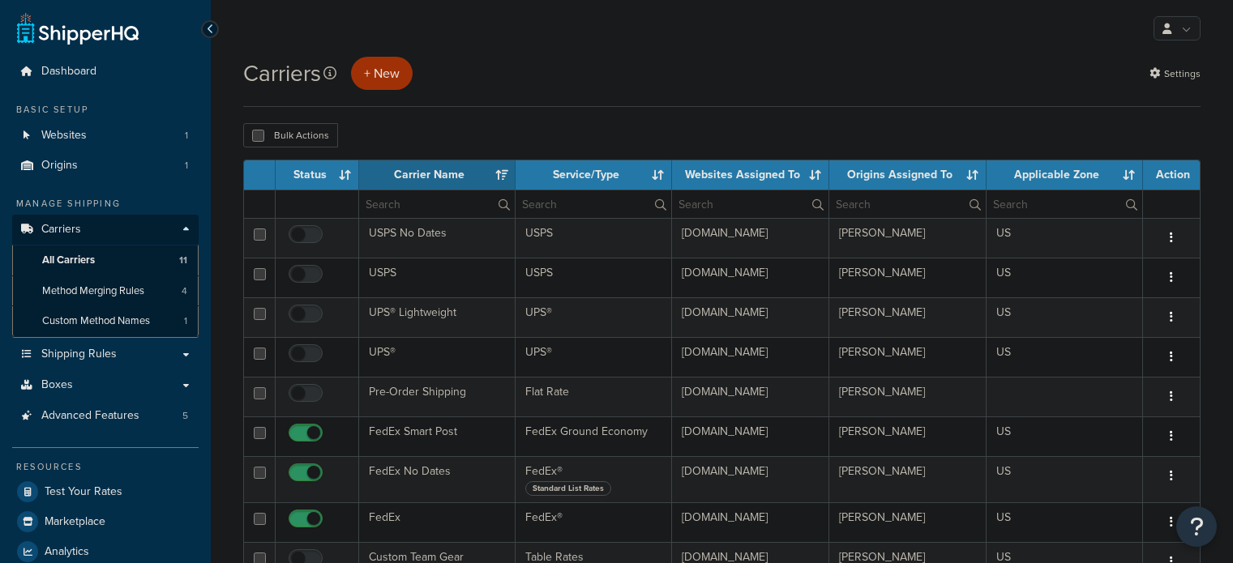
select select "15"
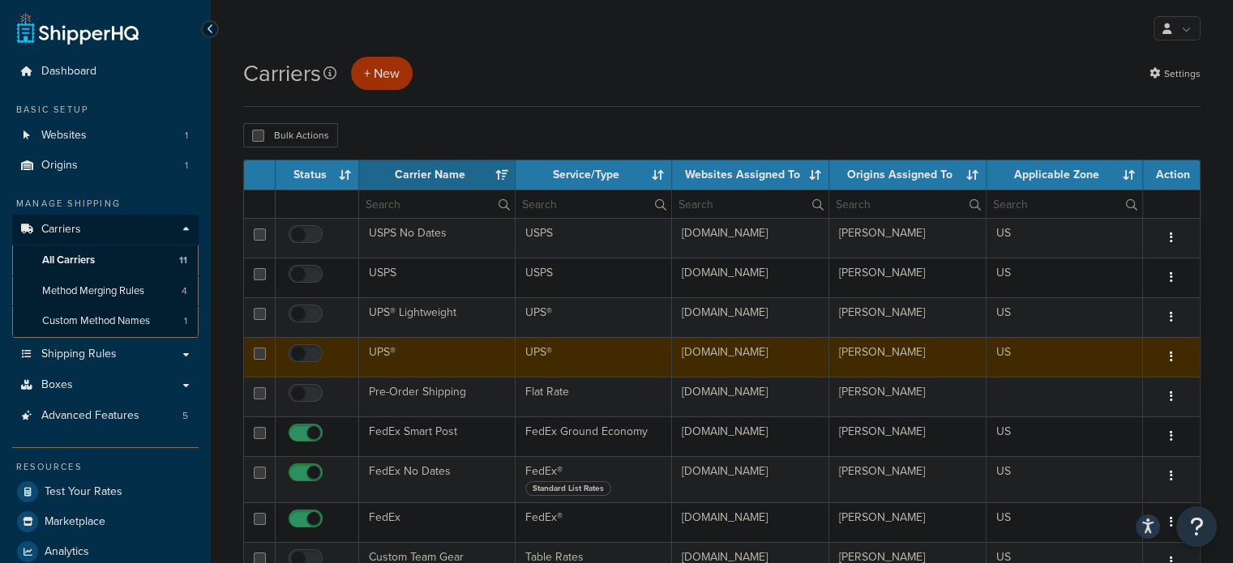
scroll to position [81, 0]
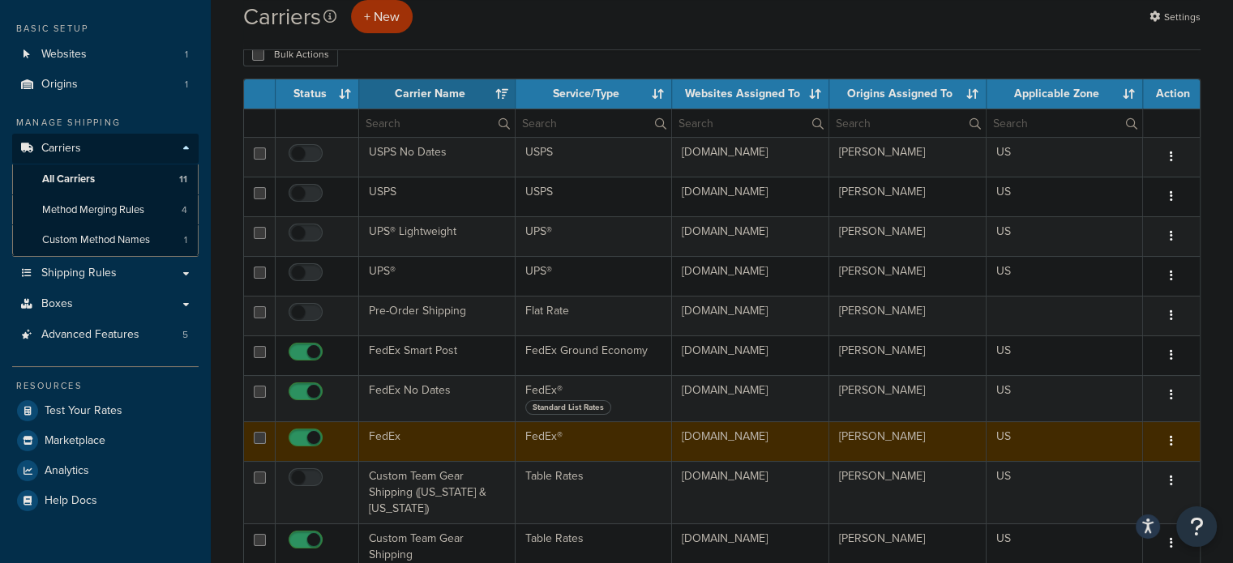
click at [388, 434] on td "FedEx" at bounding box center [437, 442] width 156 height 40
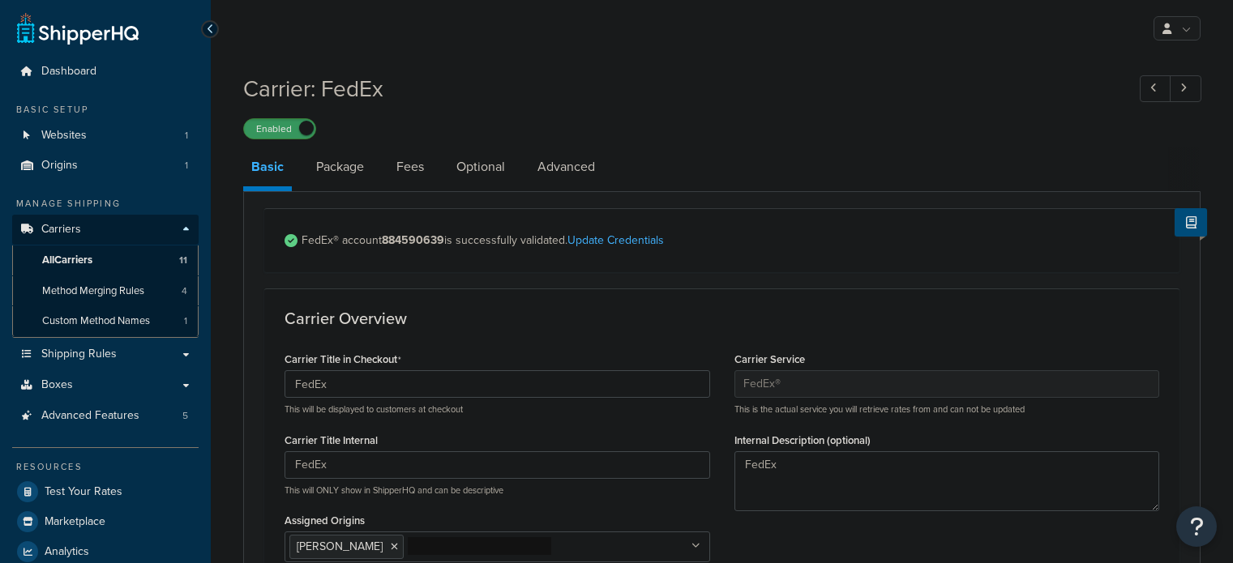
select select "fedEx"
select select "REGULAR_PICKUP"
select select "YOUR_PACKAGING"
click at [405, 165] on link "Fees" at bounding box center [410, 167] width 44 height 39
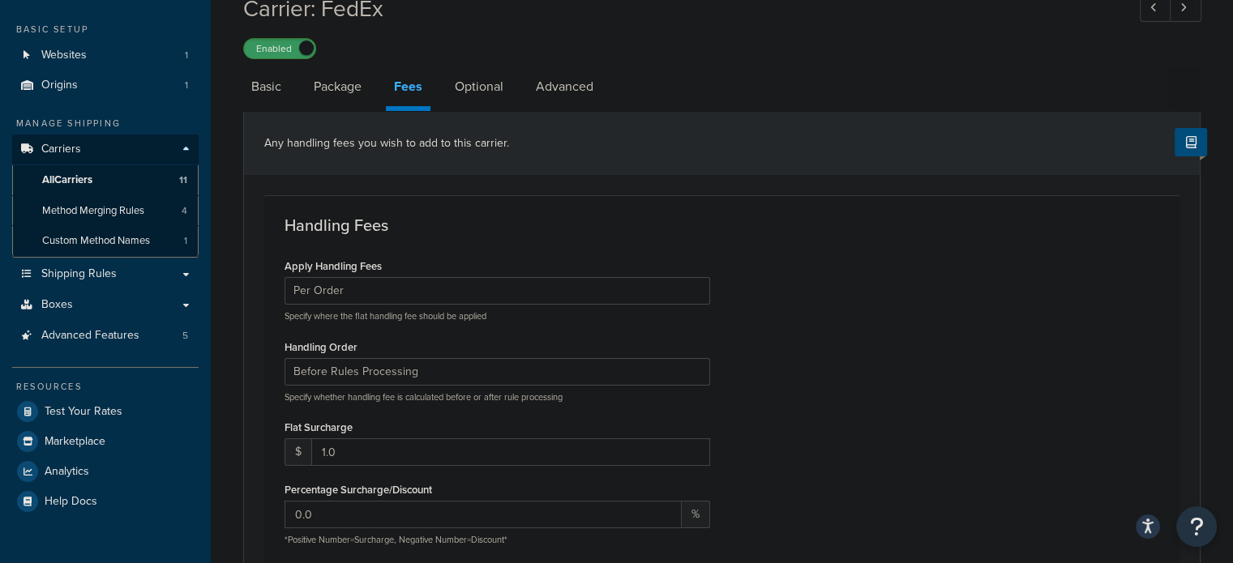
scroll to position [81, 0]
type input "0"
click at [692, 456] on input "0" at bounding box center [510, 452] width 399 height 28
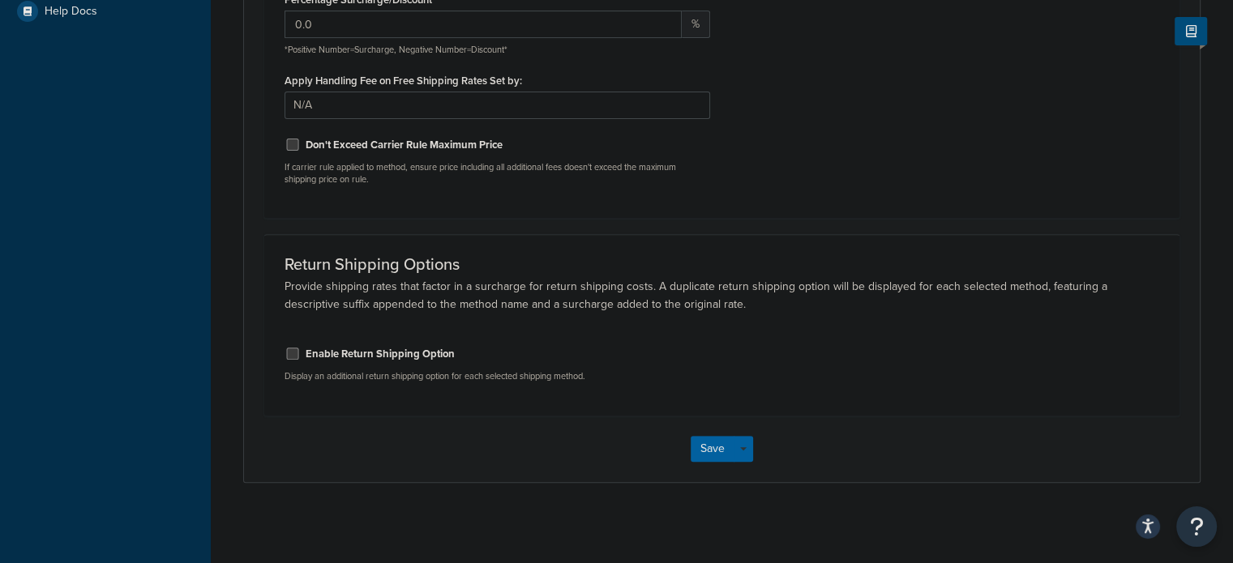
scroll to position [572, 0]
click at [711, 452] on button "Save" at bounding box center [713, 448] width 44 height 26
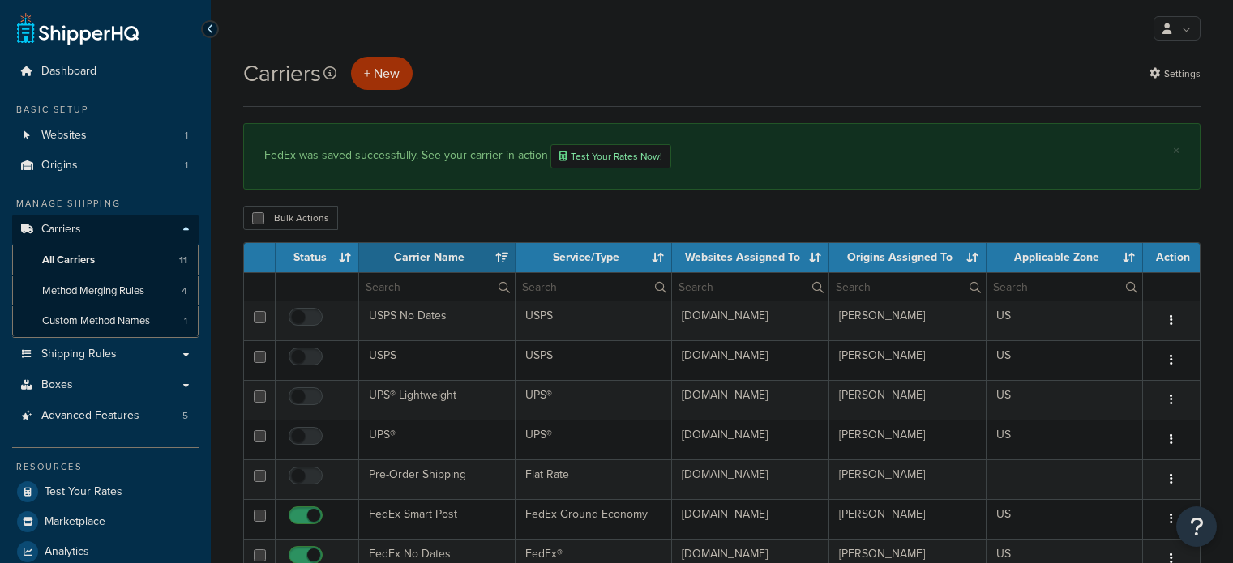
select select "15"
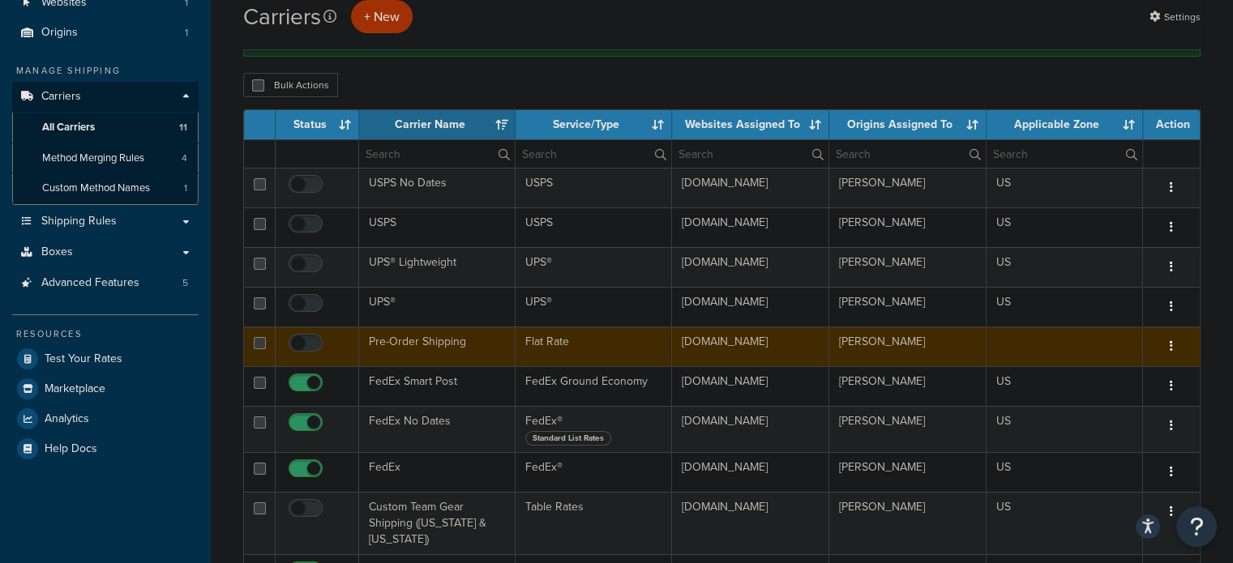
scroll to position [162, 0]
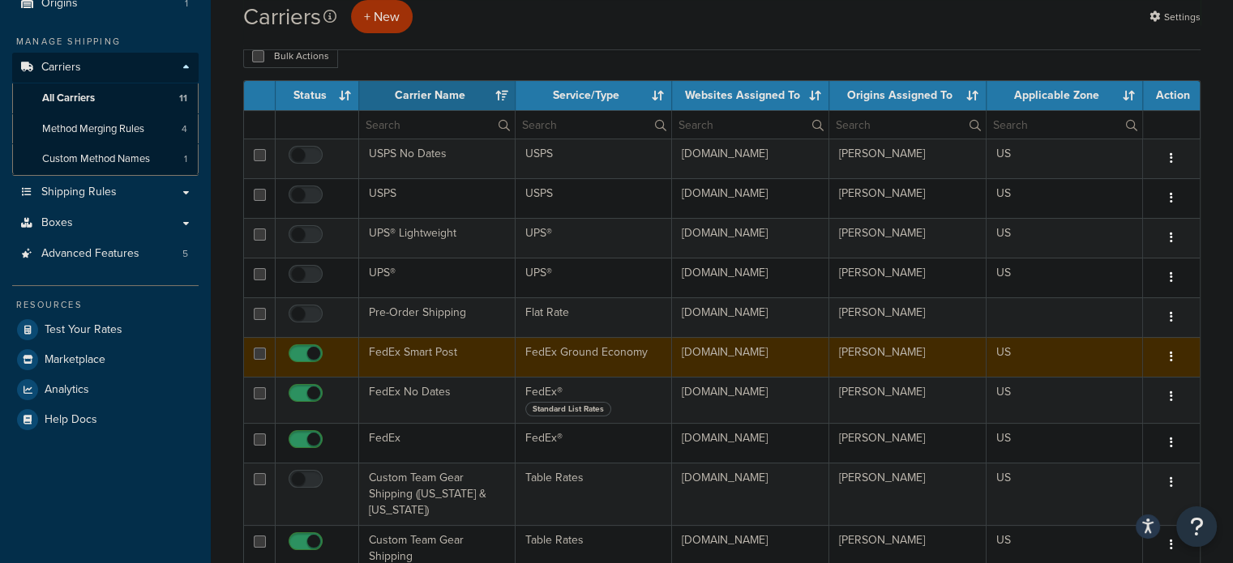
click at [415, 341] on td "FedEx Smart Post" at bounding box center [437, 357] width 156 height 40
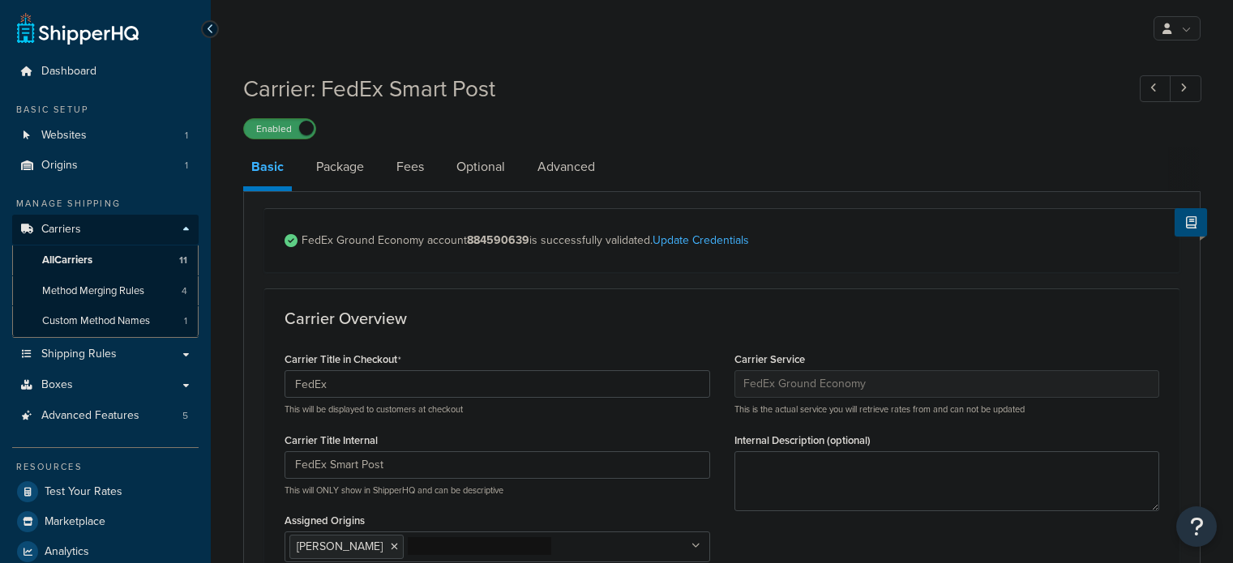
select select "smartPost"
select select "REGULAR_PICKUP"
select select "YOUR_PACKAGING"
click at [413, 168] on link "Fees" at bounding box center [410, 167] width 44 height 39
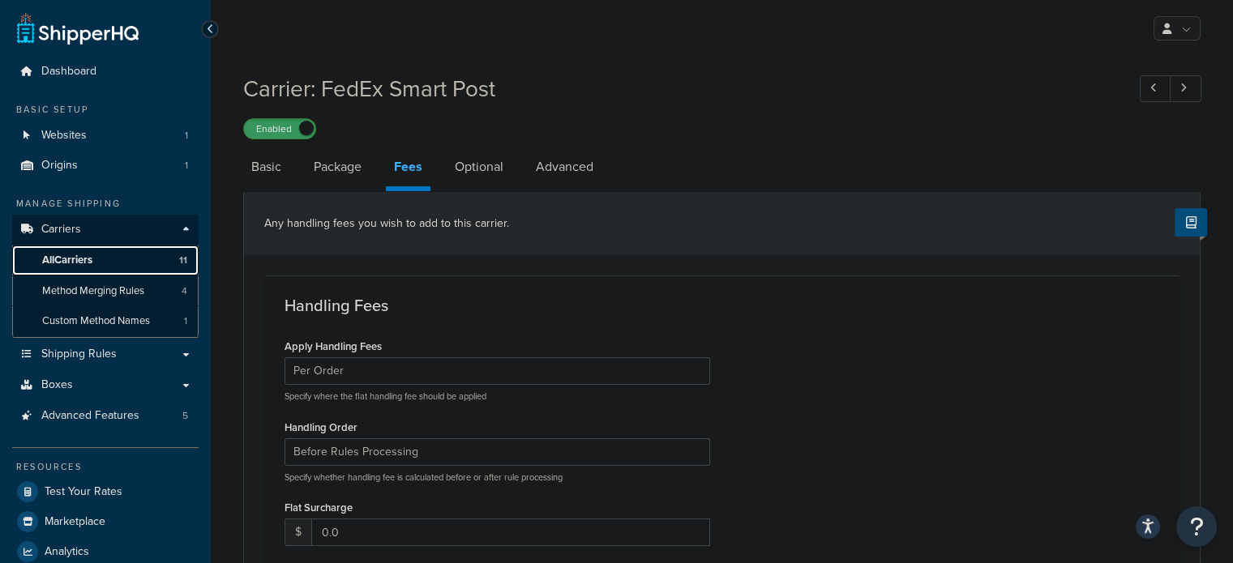
click at [67, 259] on span "All Carriers" at bounding box center [67, 261] width 50 height 14
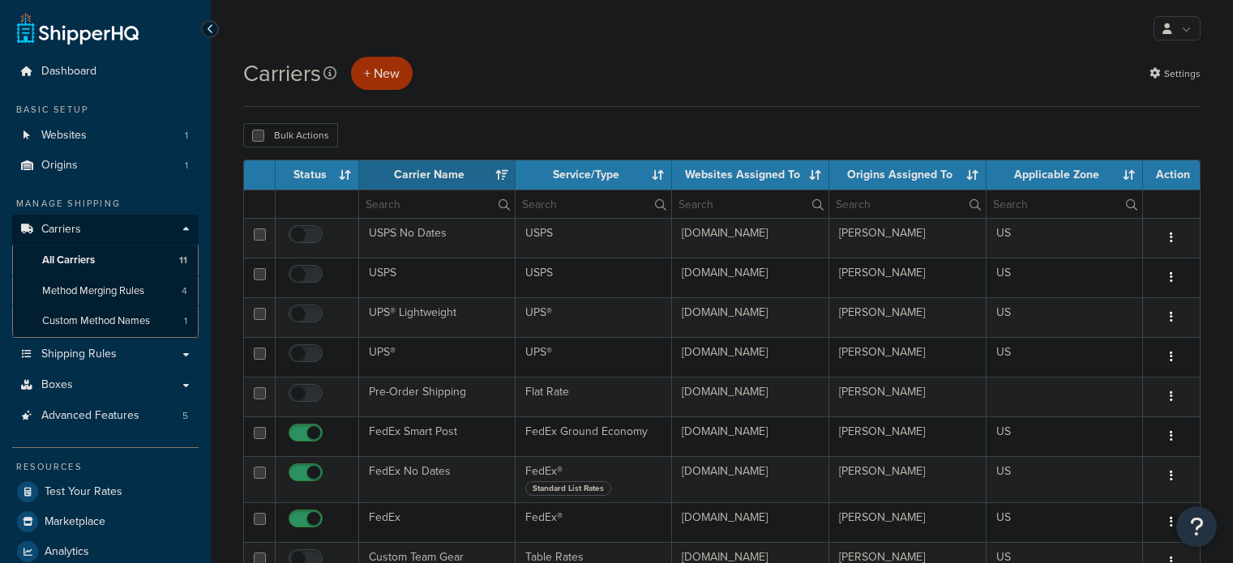
select select "15"
